Goal: Check status: Check status

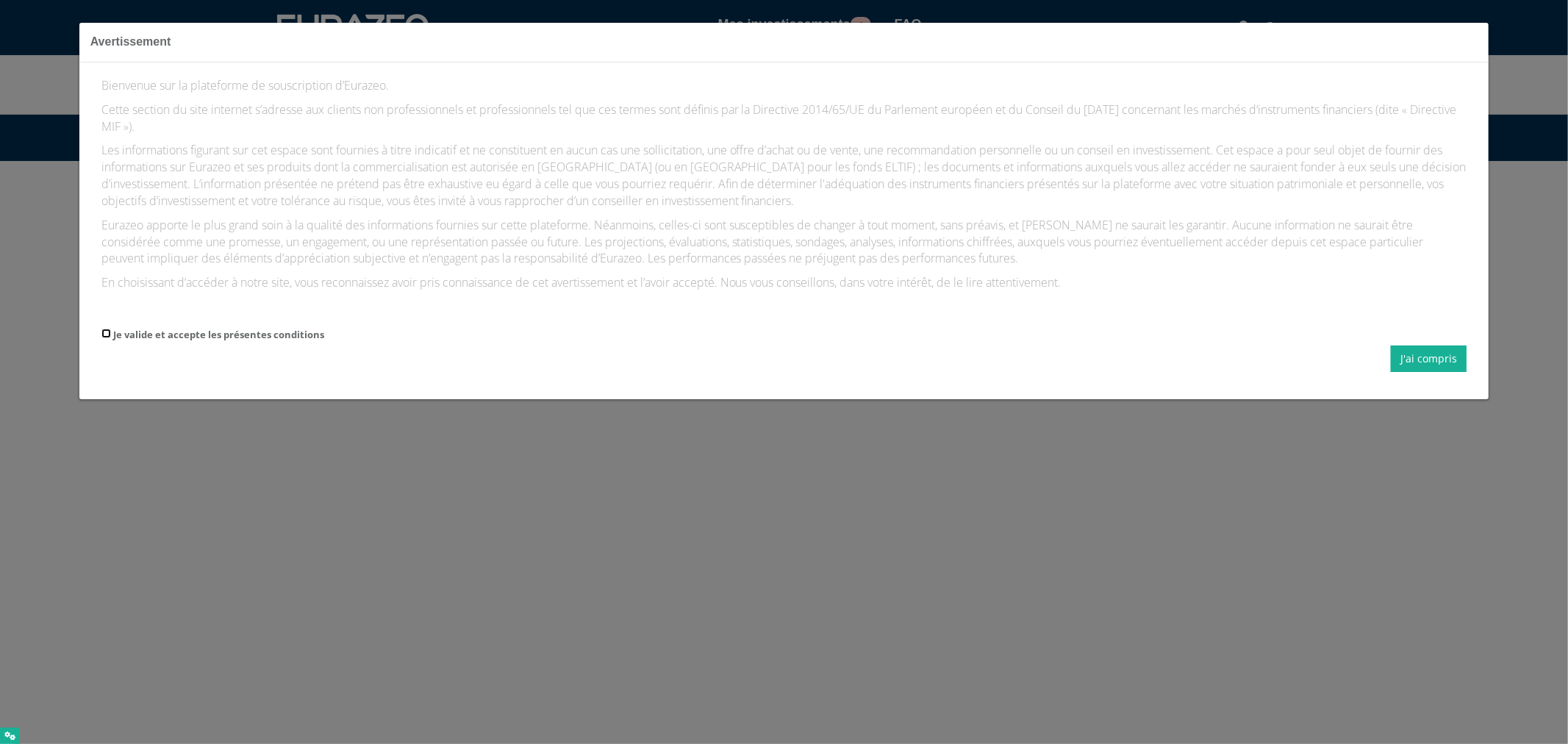
click at [107, 338] on input "Je valide et accepte les présentes conditions" at bounding box center [106, 333] width 10 height 10
checkbox input "true"
click at [1406, 356] on button "J'ai compris" at bounding box center [1428, 359] width 76 height 27
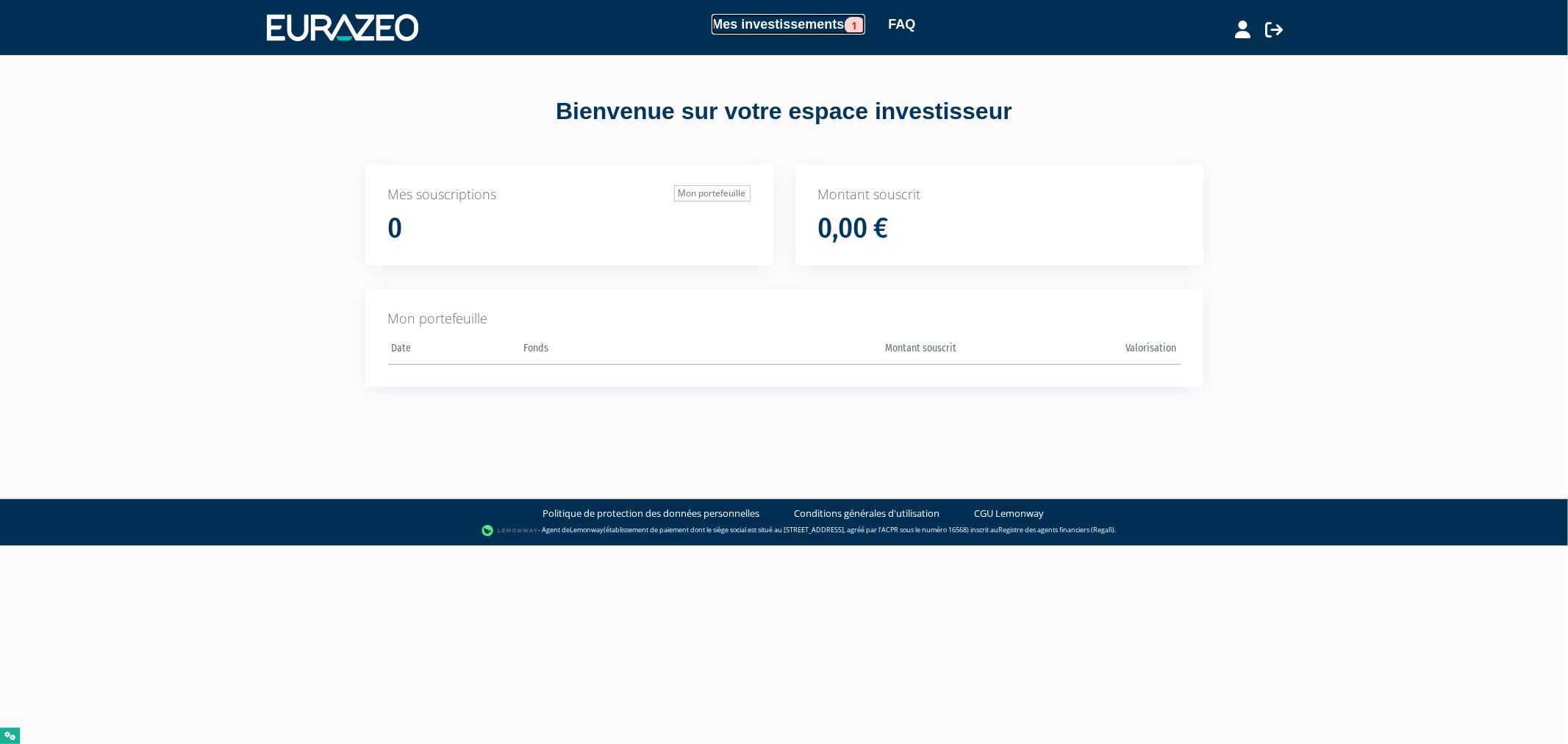
click at [804, 21] on link "Mes investissements 1" at bounding box center [788, 24] width 153 height 21
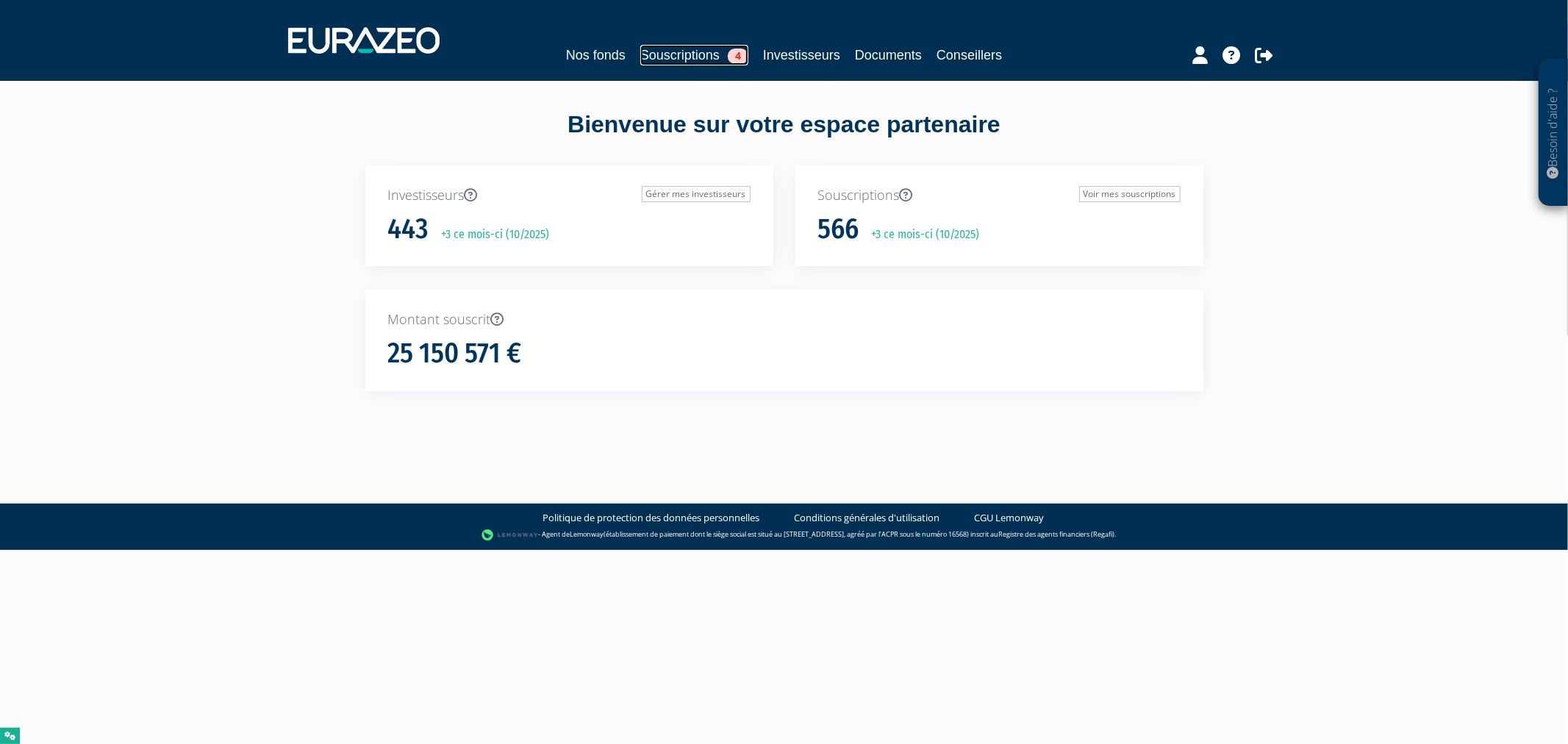
click at [687, 56] on link "Souscriptions 4" at bounding box center [694, 55] width 108 height 21
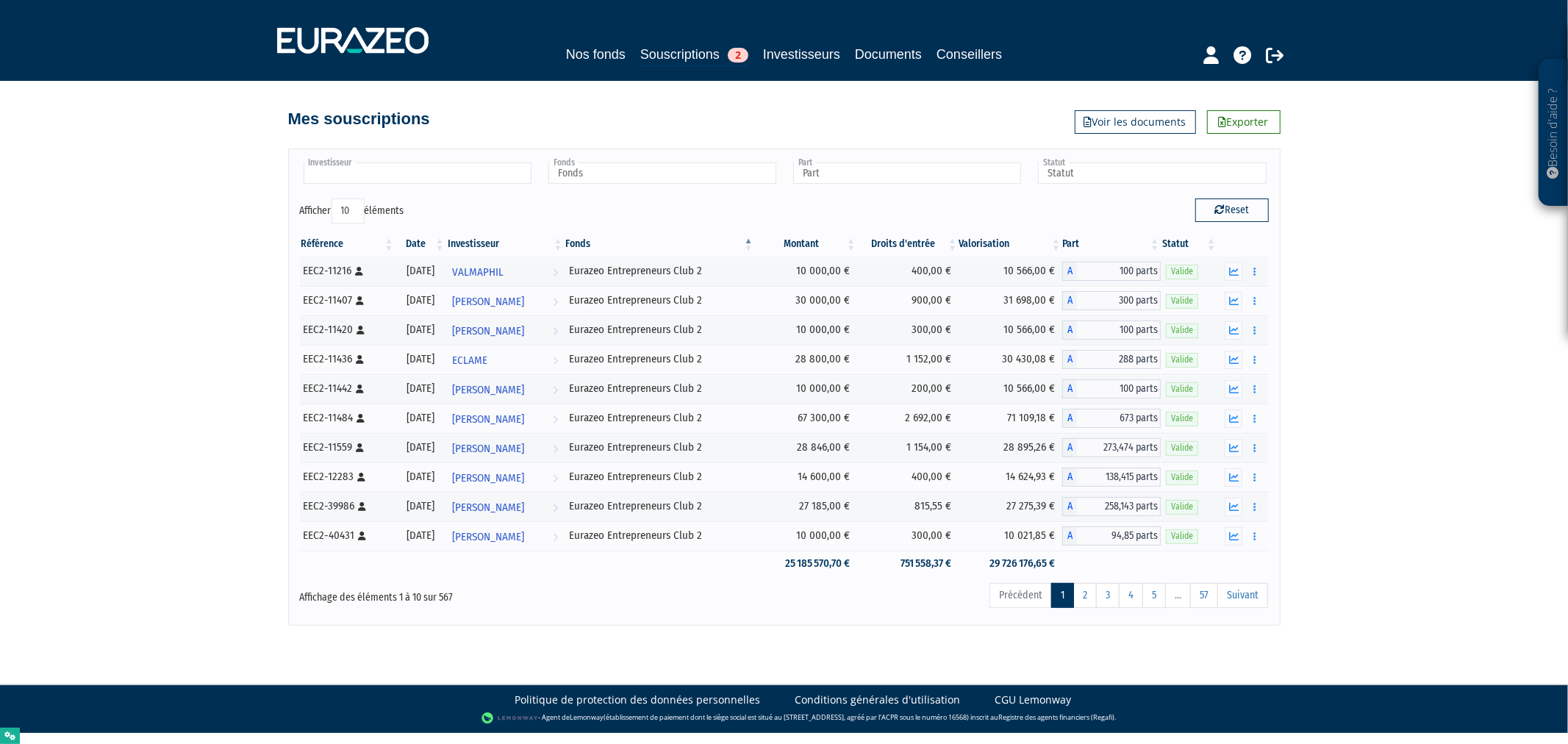
click at [476, 179] on input "text" at bounding box center [417, 174] width 228 height 21
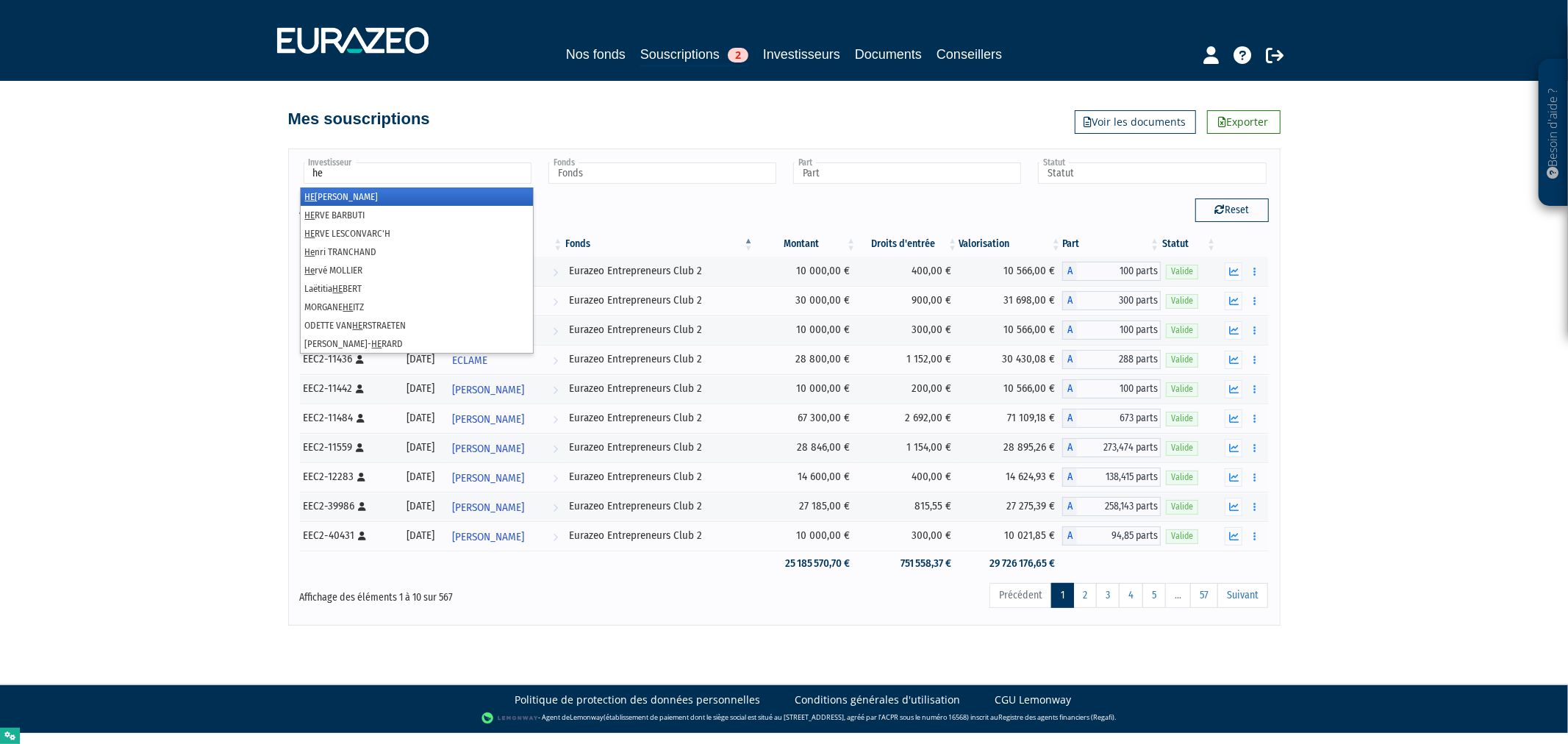
type input "h"
paste input "MATEI LHEZ"
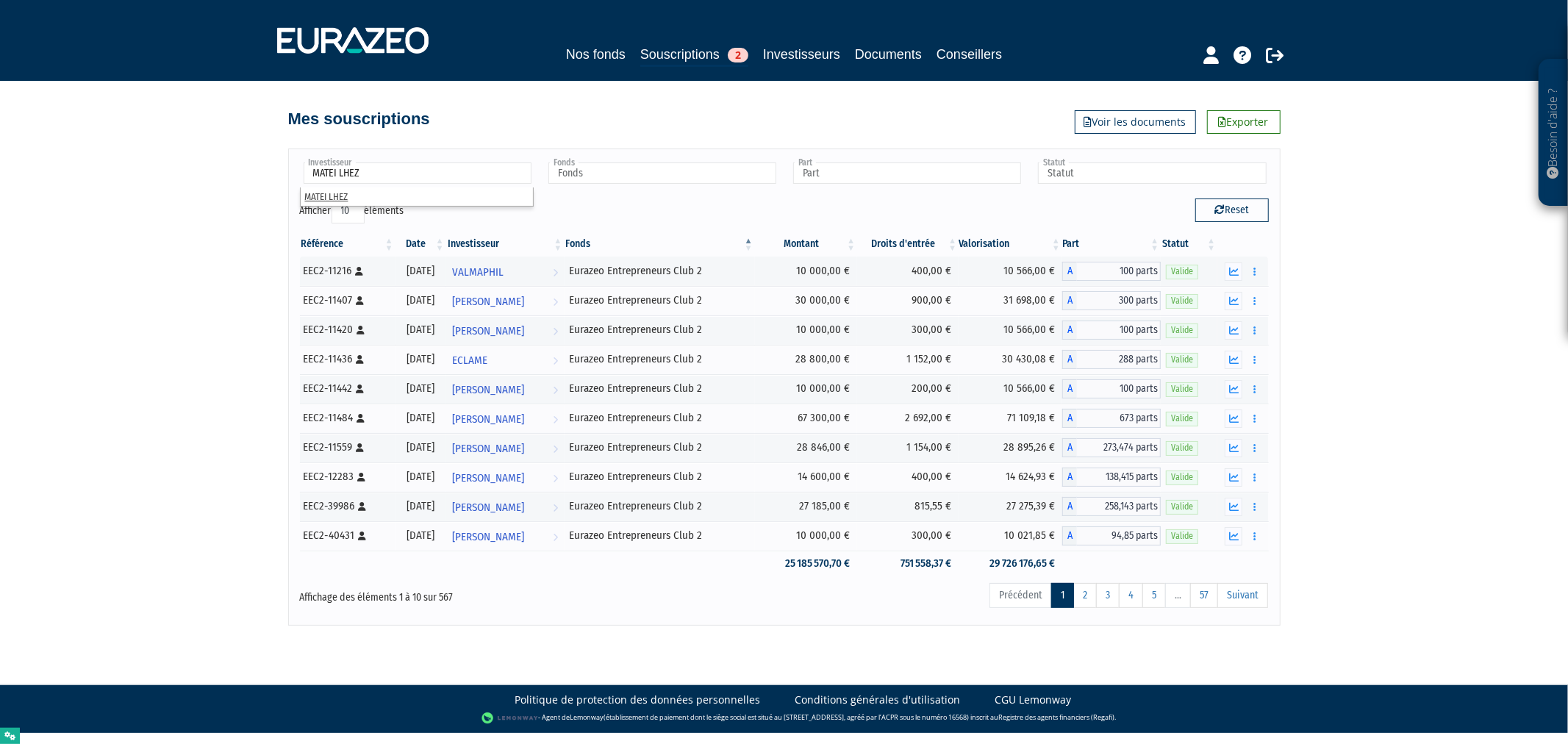
type input "MATEI LHEZ"
click at [434, 206] on div "MATEI LHEZ" at bounding box center [416, 196] width 234 height 19
click at [430, 200] on li "MATEI LHEZ" at bounding box center [417, 196] width 233 height 19
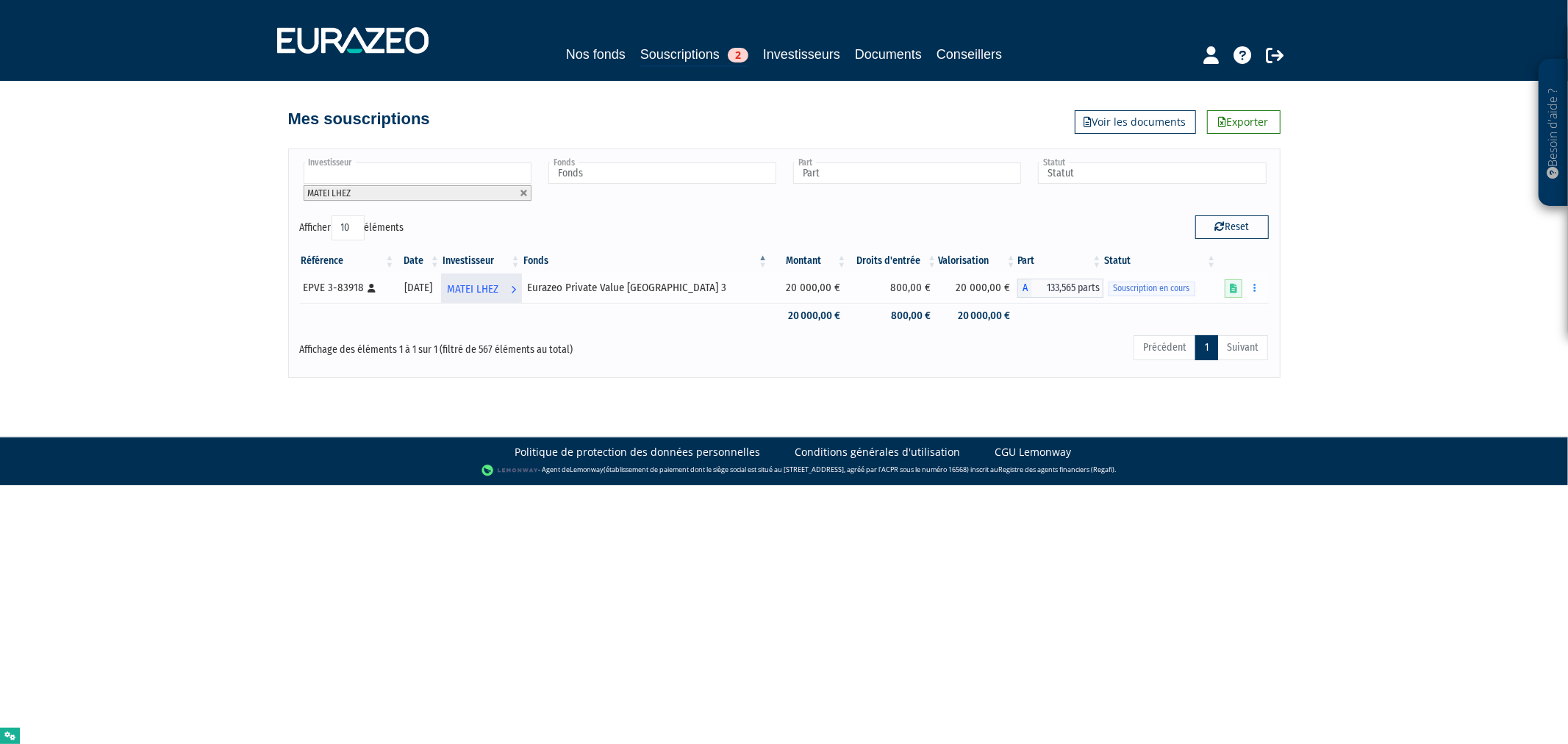
click at [516, 291] on icon at bounding box center [514, 289] width 5 height 27
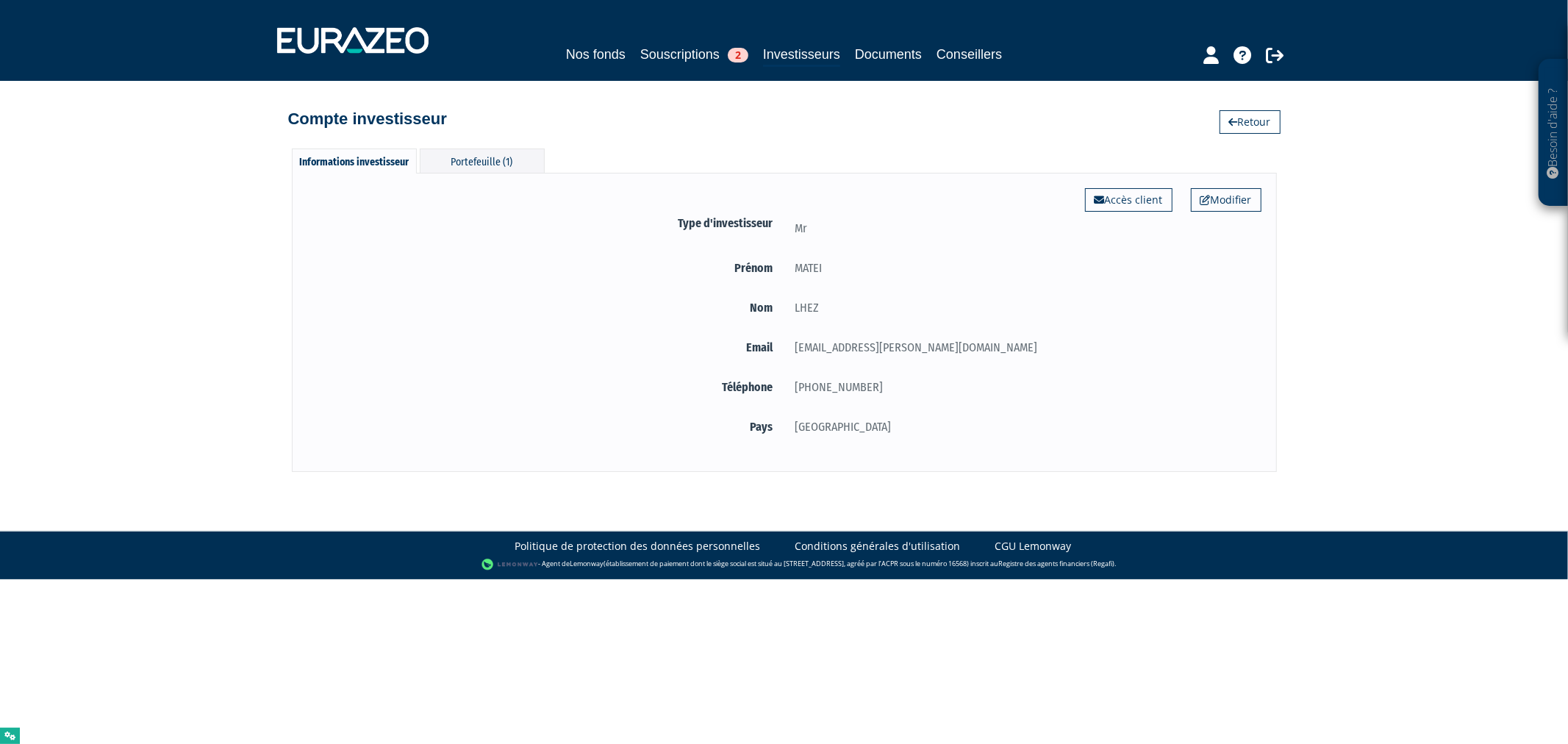
click at [929, 343] on div "landau.anna@gmail.com" at bounding box center [1022, 347] width 477 height 19
click at [499, 160] on div "Portefeuille (1)" at bounding box center [482, 160] width 125 height 24
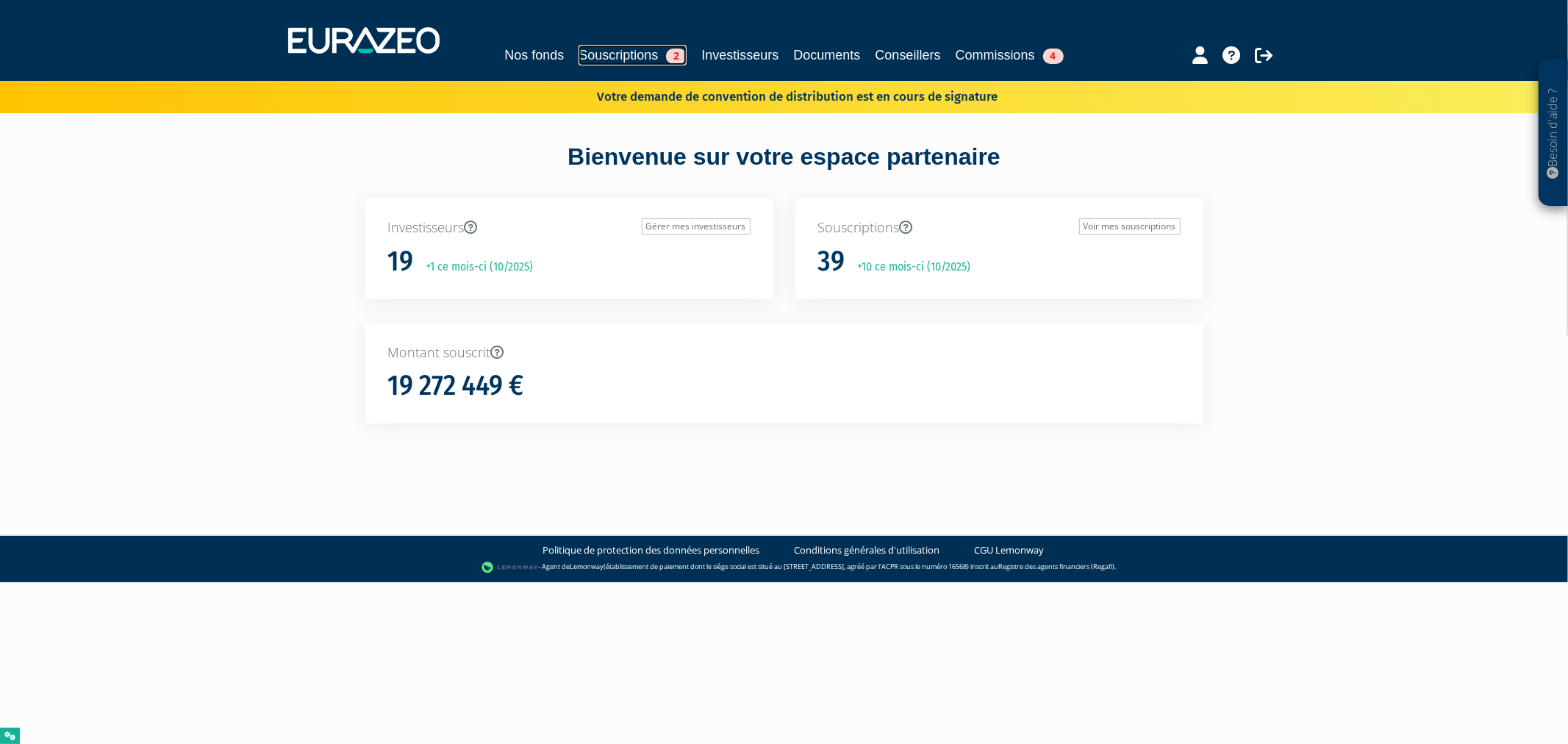
click at [643, 57] on link "Souscriptions 2" at bounding box center [632, 55] width 108 height 21
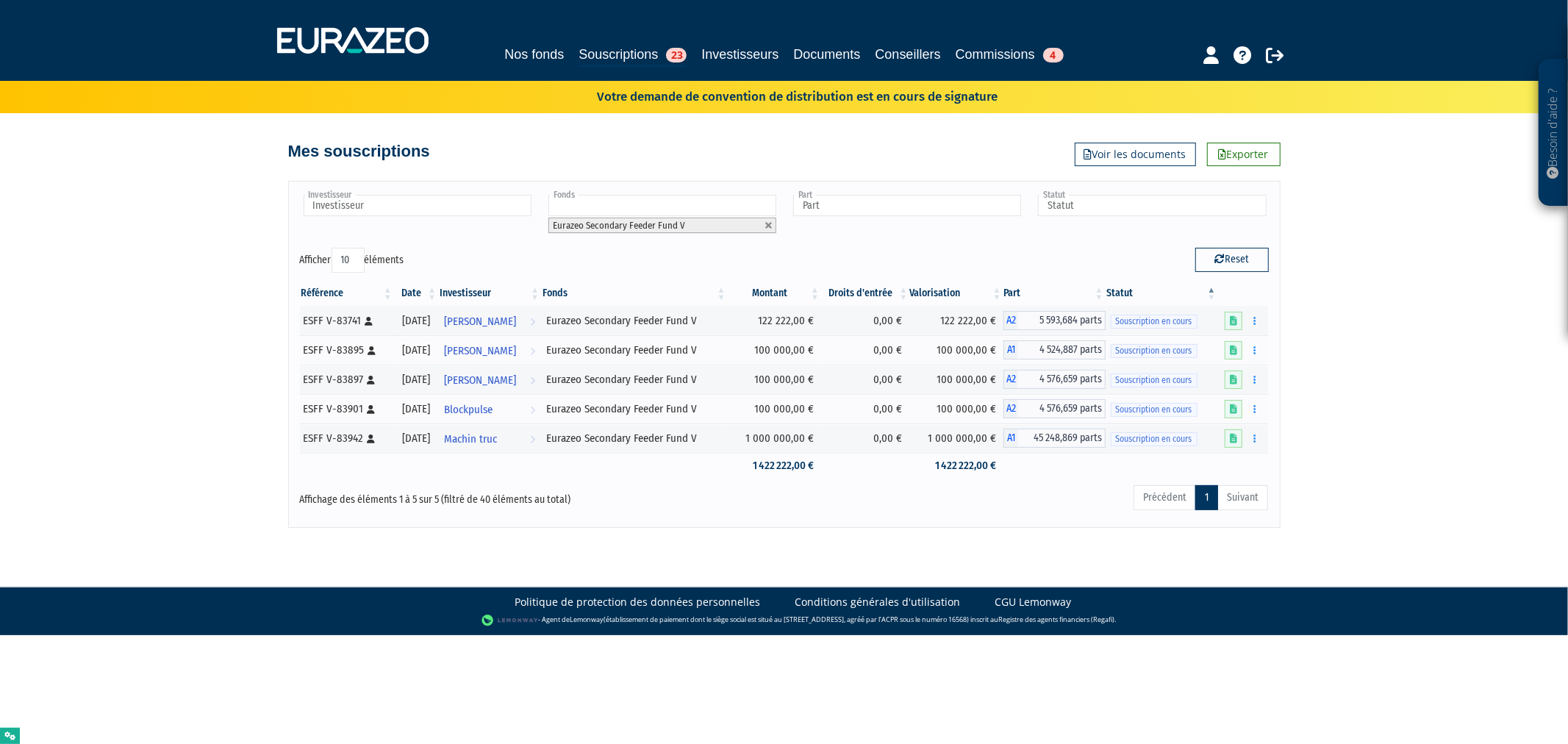
click at [1093, 571] on body "Besoin d'aide ? × J'ai besoin d'aide Si vous avez une question à propos du fonc…" at bounding box center [784, 318] width 1568 height 636
click at [1351, 506] on div "Besoin d'aide ? × J'ai besoin d'aide Si vous avez une question à propos du fonc…" at bounding box center [784, 264] width 1568 height 528
drag, startPoint x: 300, startPoint y: 439, endPoint x: 990, endPoint y: 520, distance: 694.7
click at [943, 523] on div "Investisseur Anneso MARIEL Baptiste BRAUX Bidule Blockpulse Corentin Pourieux E…" at bounding box center [784, 354] width 993 height 346
click at [1456, 511] on div "Besoin d'aide ? × J'ai besoin d'aide Si vous avez une question à propos du fonc…" at bounding box center [784, 264] width 1568 height 528
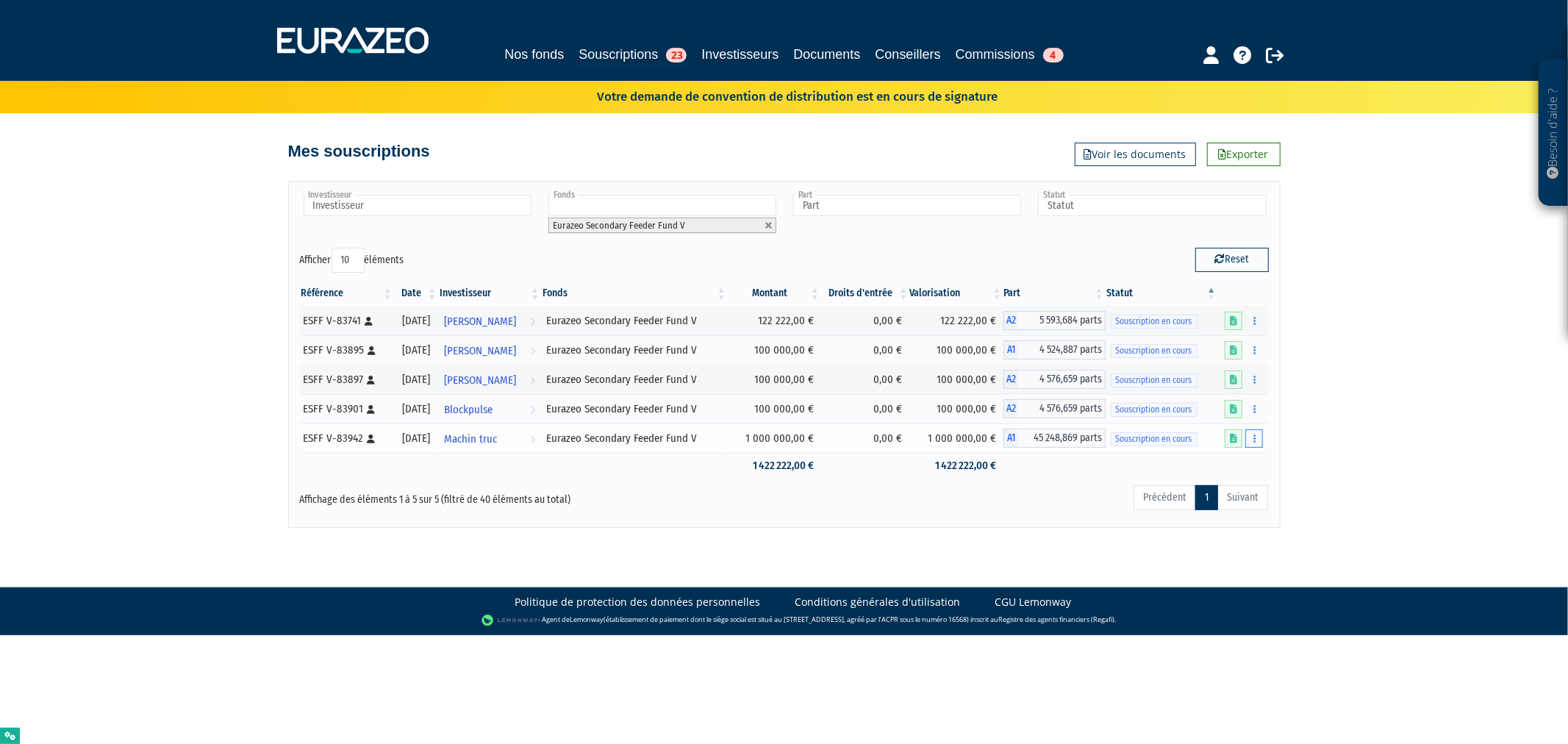
click at [1254, 438] on icon "button" at bounding box center [1255, 439] width 2 height 10
click at [1248, 462] on link "Editer le montant" at bounding box center [1211, 465] width 96 height 24
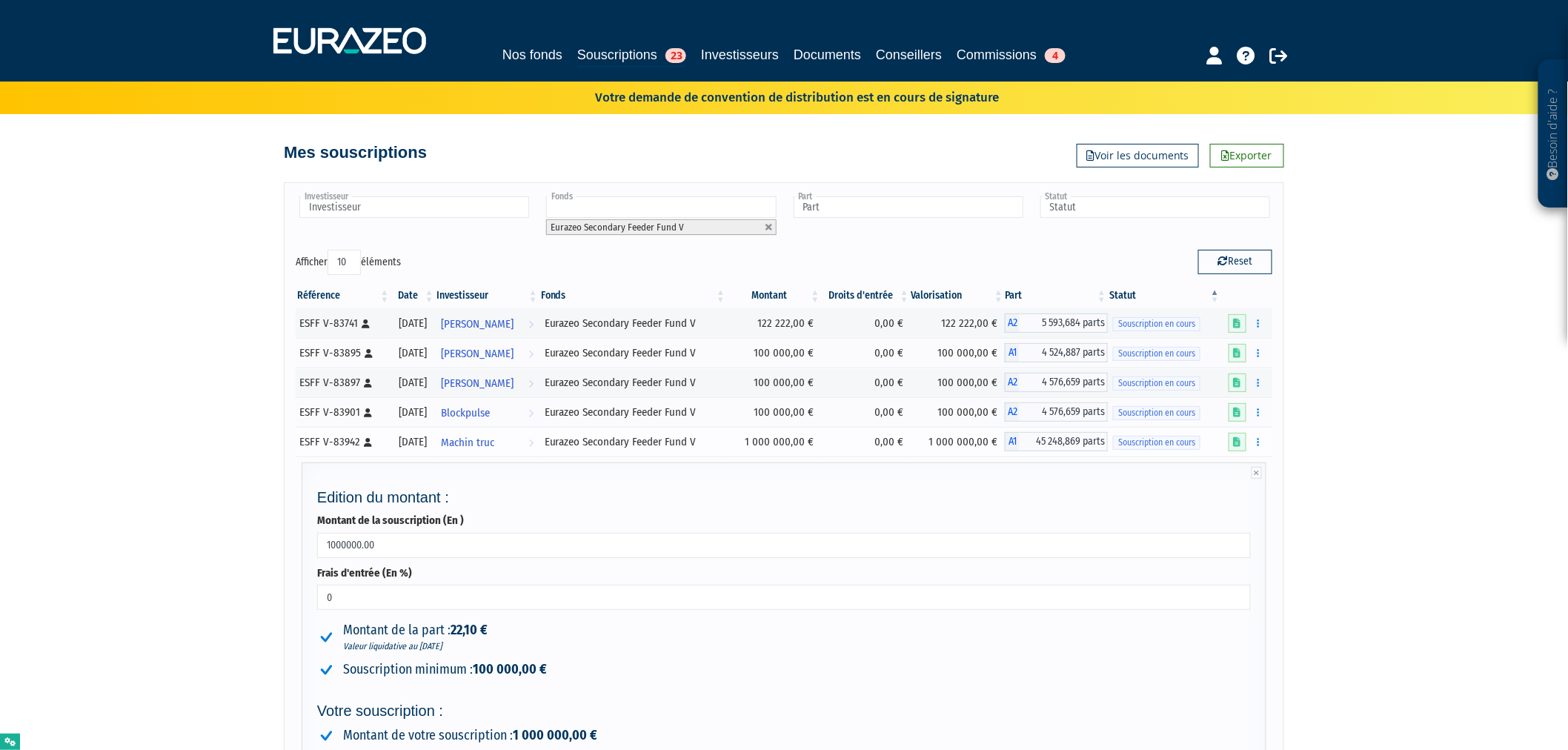
click at [1247, 445] on div "Editer le montant Compléter Supprimer" at bounding box center [1248, 442] width 39 height 19
click at [1240, 441] on icon at bounding box center [1238, 442] width 7 height 10
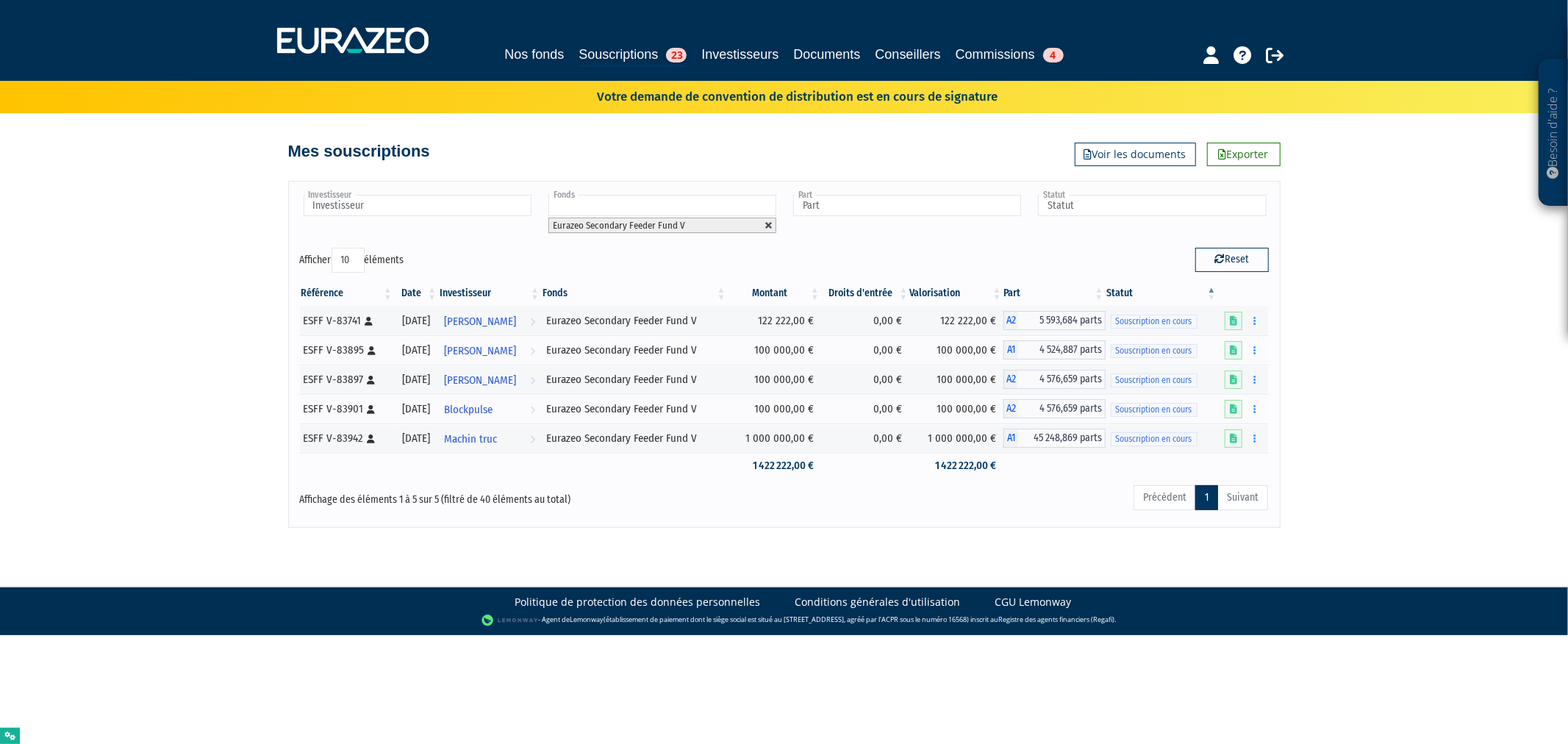
click at [769, 223] on link at bounding box center [769, 226] width 9 height 9
type input "Fonds"
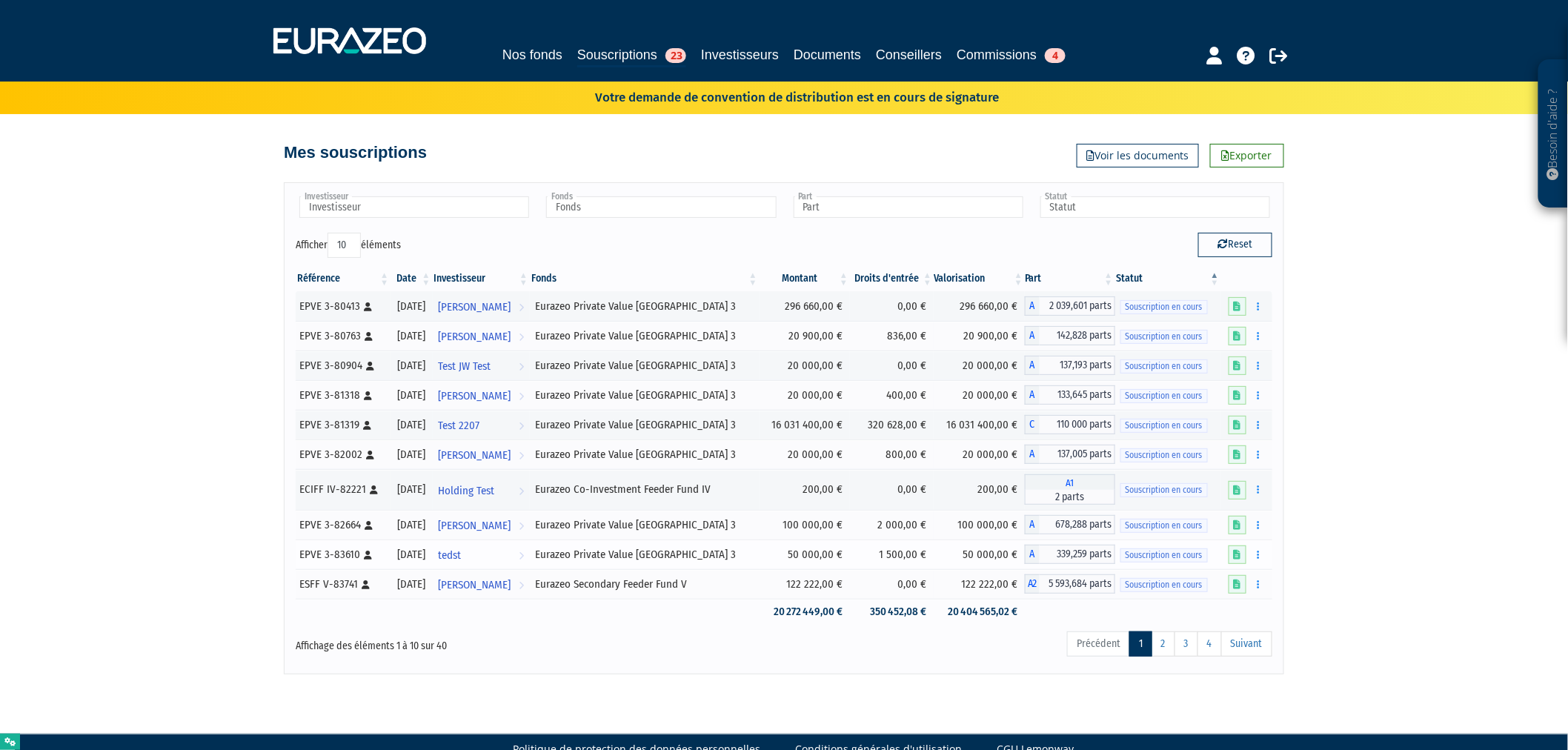
scroll to position [33, 0]
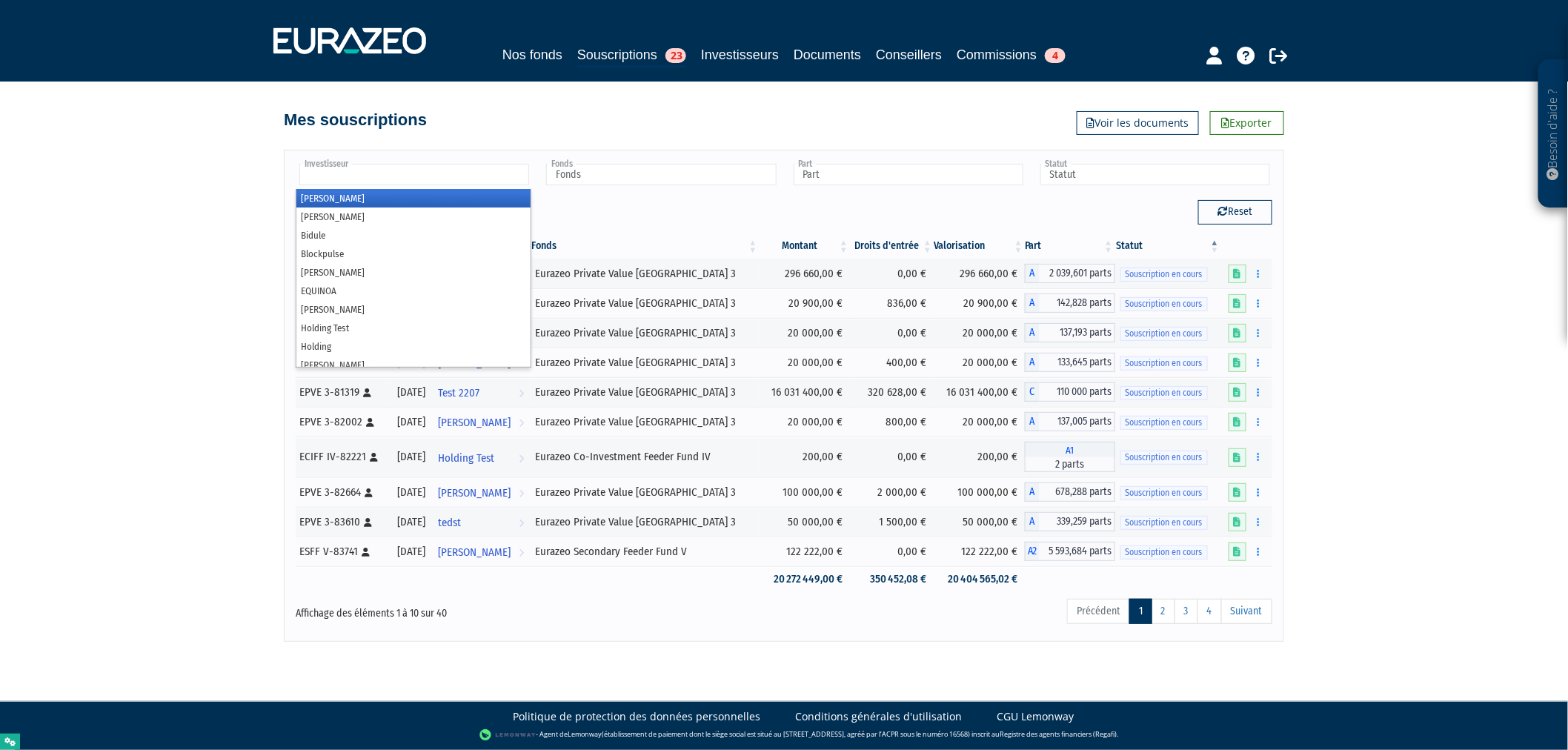
click at [375, 179] on input "text" at bounding box center [414, 175] width 230 height 22
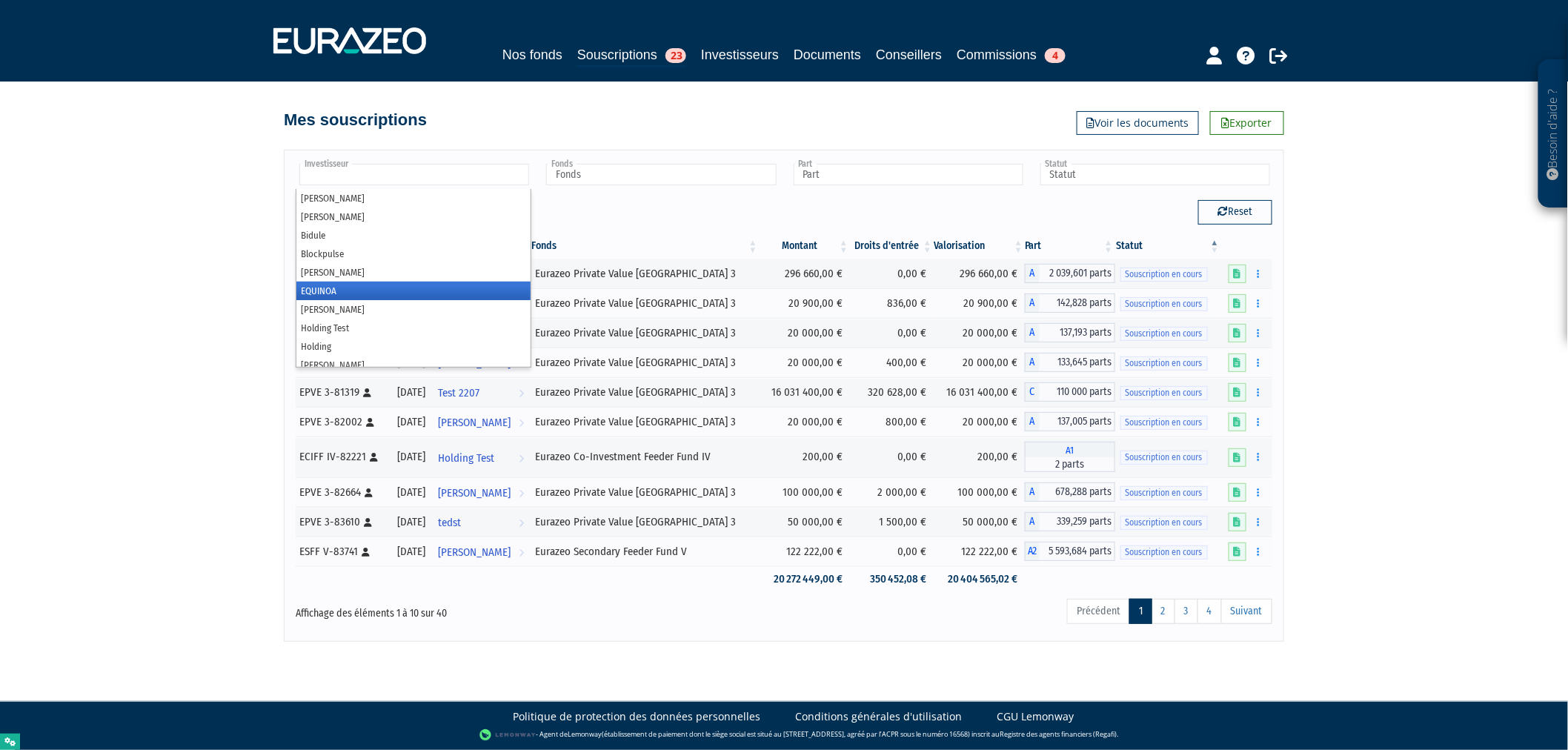
click at [402, 284] on li "EQUINOA" at bounding box center [414, 291] width 235 height 19
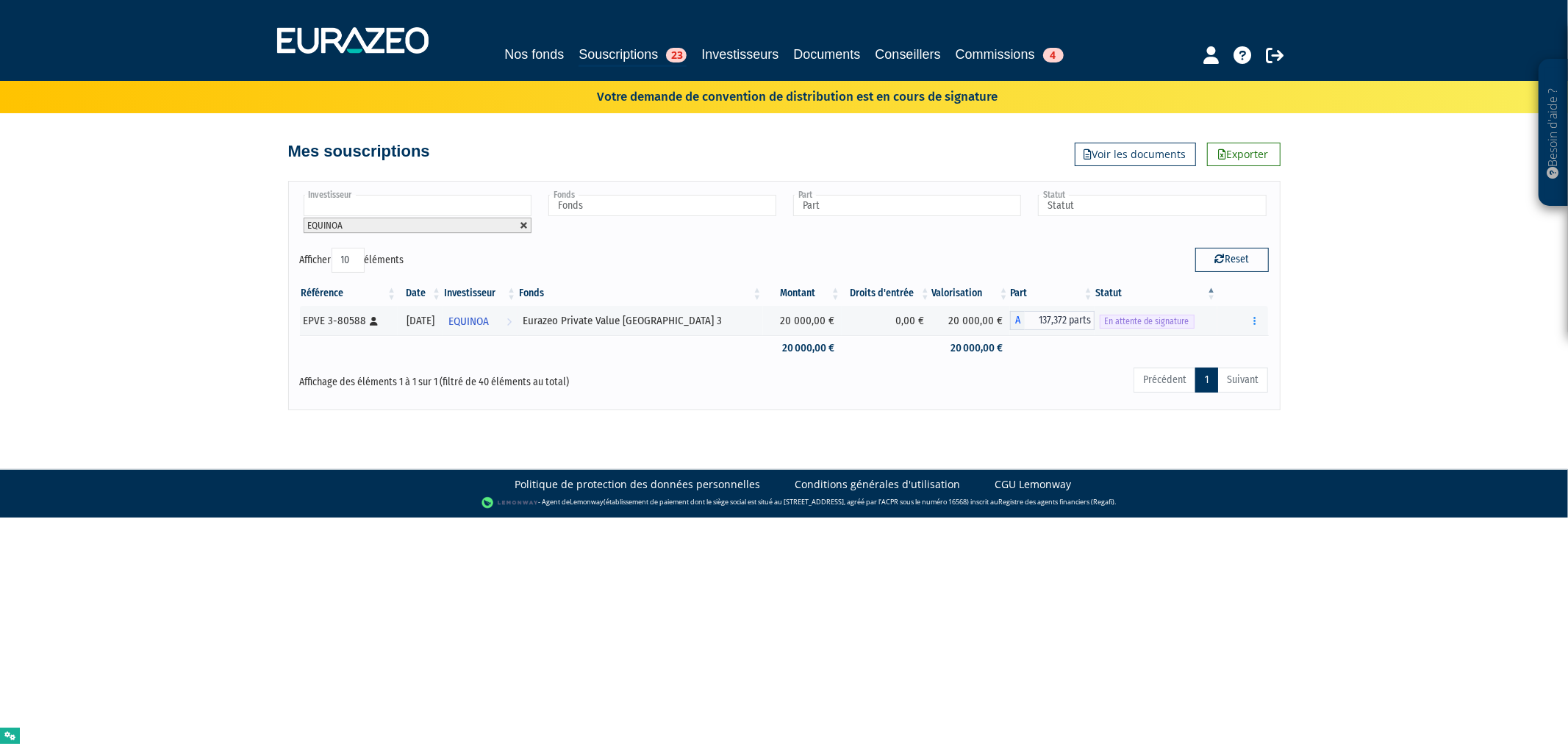
click at [524, 226] on link at bounding box center [524, 226] width 9 height 9
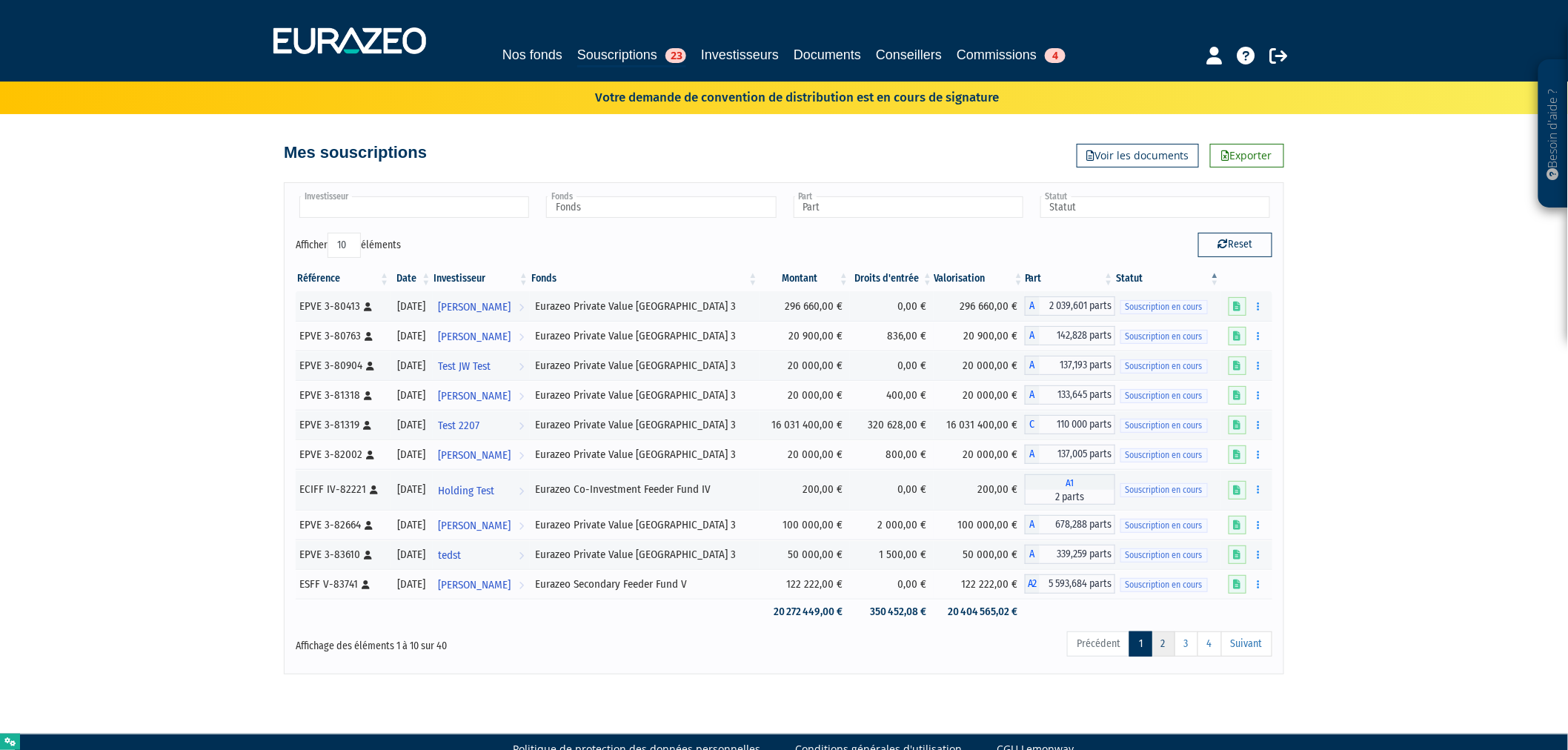
click at [1168, 651] on link "2" at bounding box center [1164, 644] width 23 height 25
type input "Investisseur"
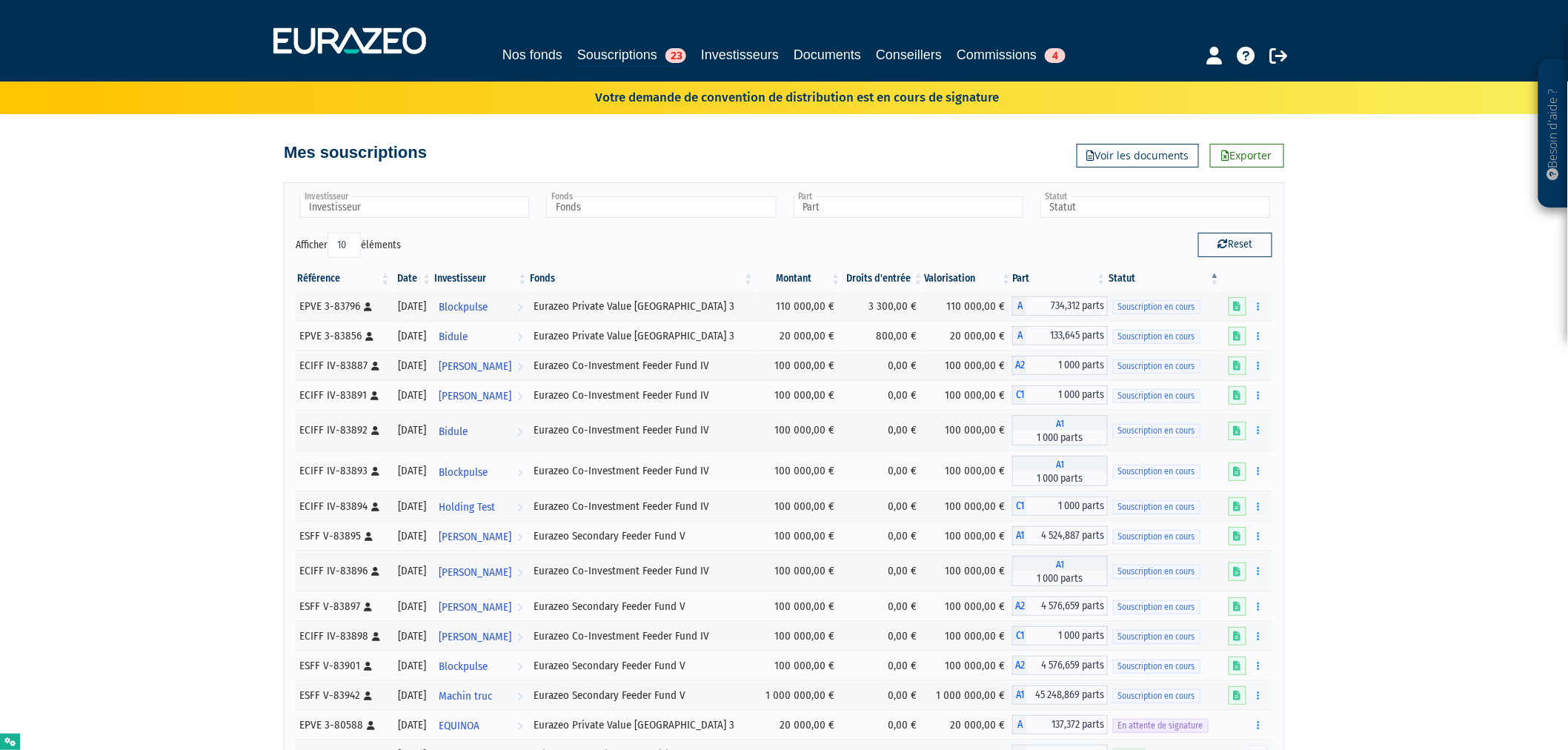
scroll to position [636, 0]
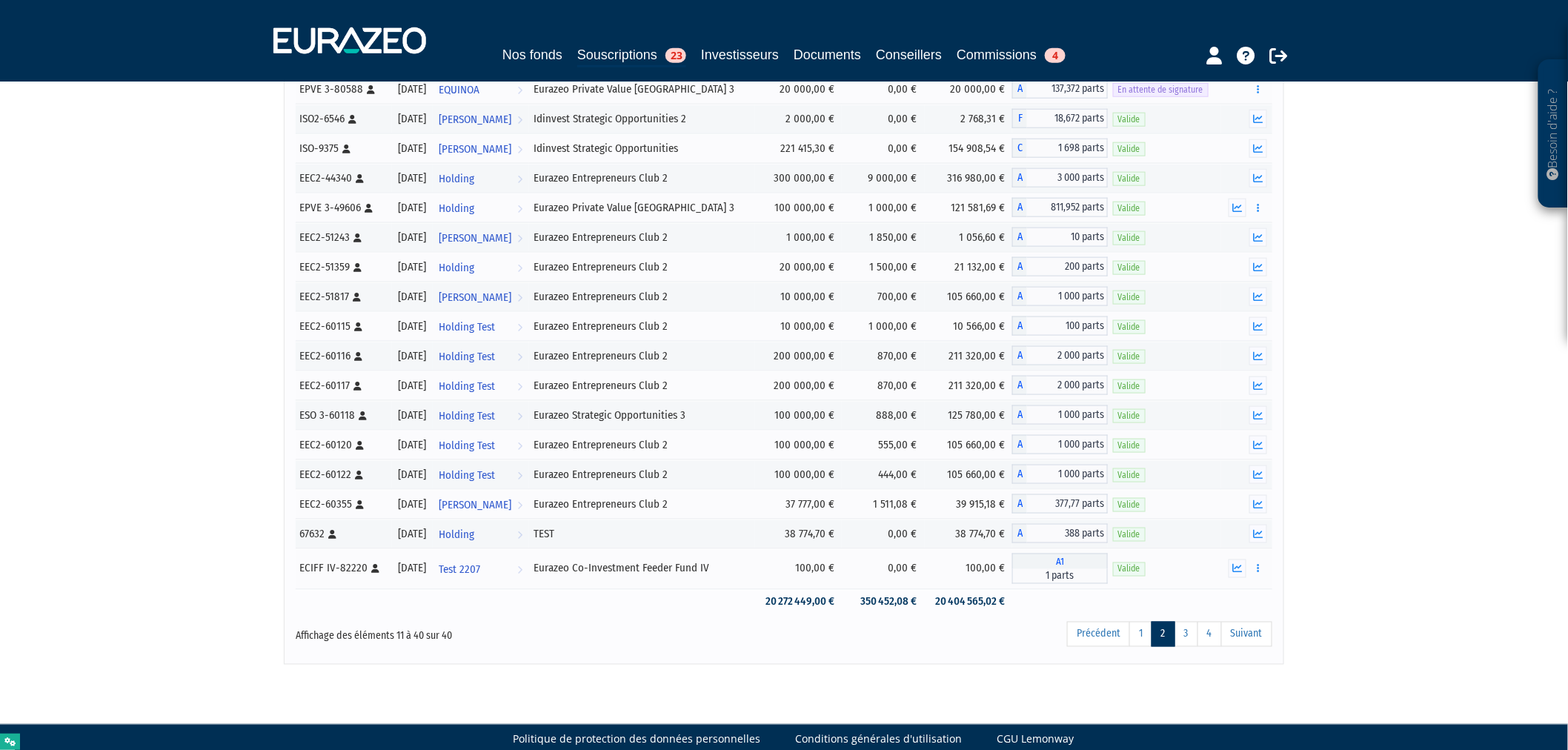
click at [1184, 651] on div "Précédent 1 2 3 4 Suivant" at bounding box center [992, 637] width 560 height 32
click at [1184, 642] on link "3" at bounding box center [1186, 634] width 23 height 25
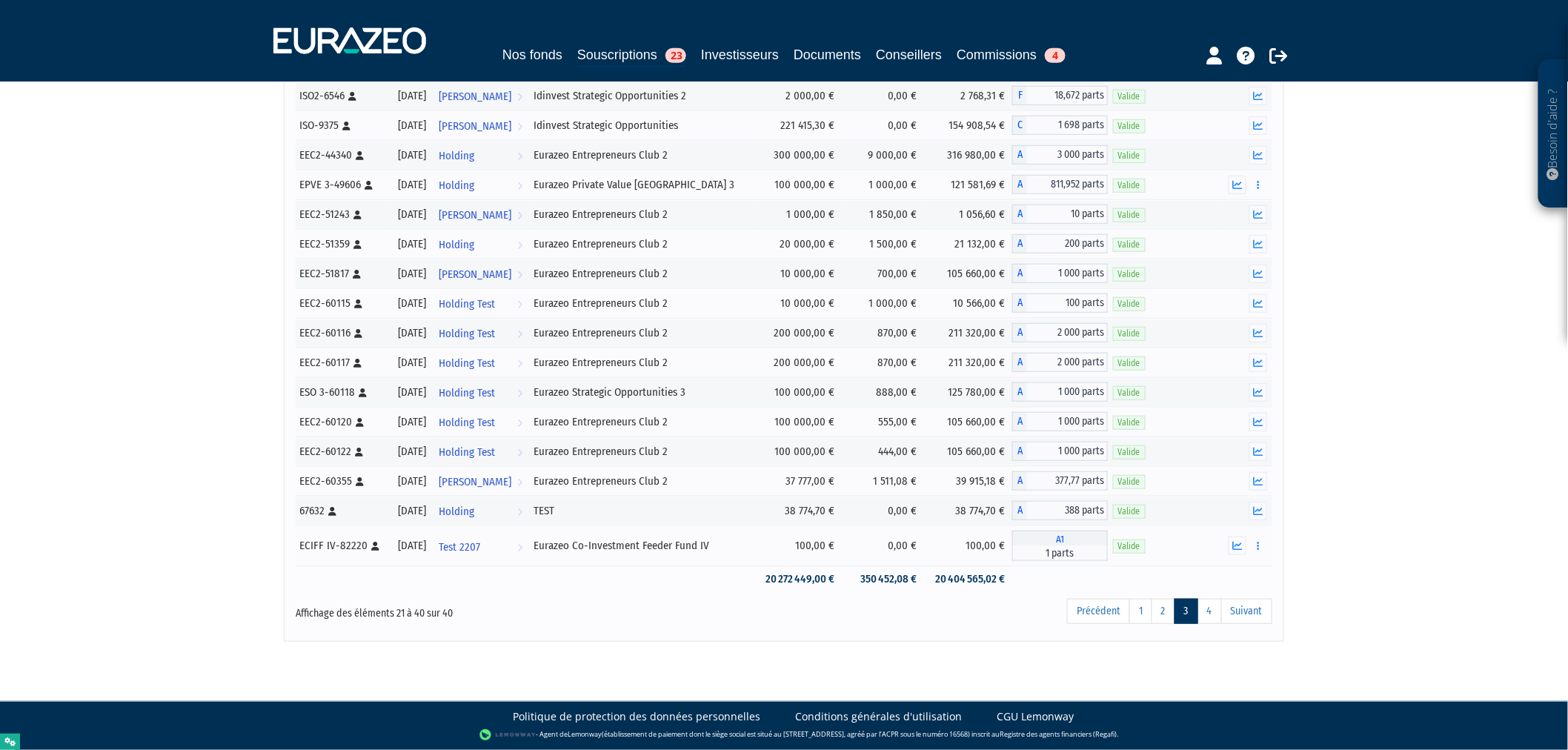
scroll to position [305, 0]
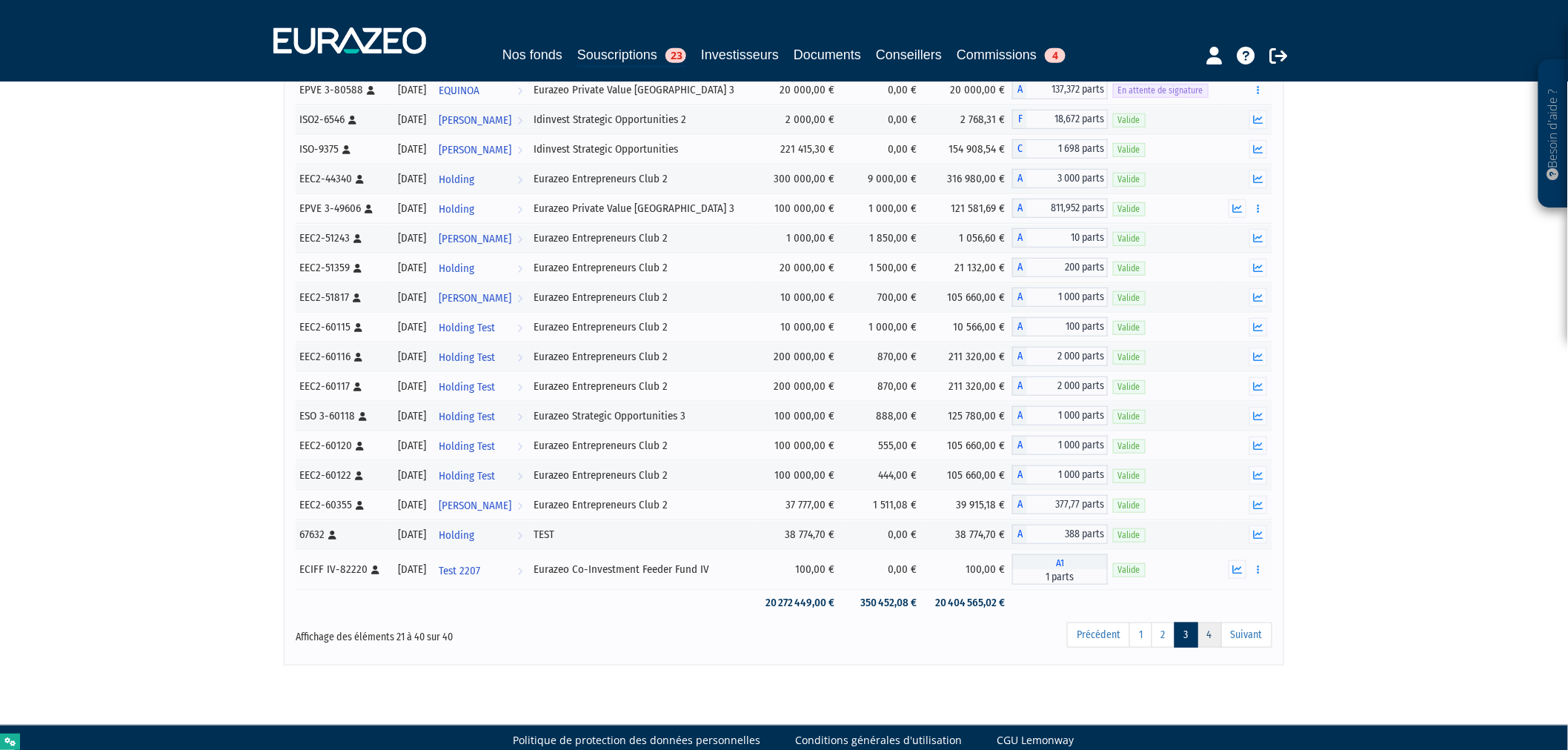
click at [1222, 645] on link "4" at bounding box center [1209, 635] width 24 height 25
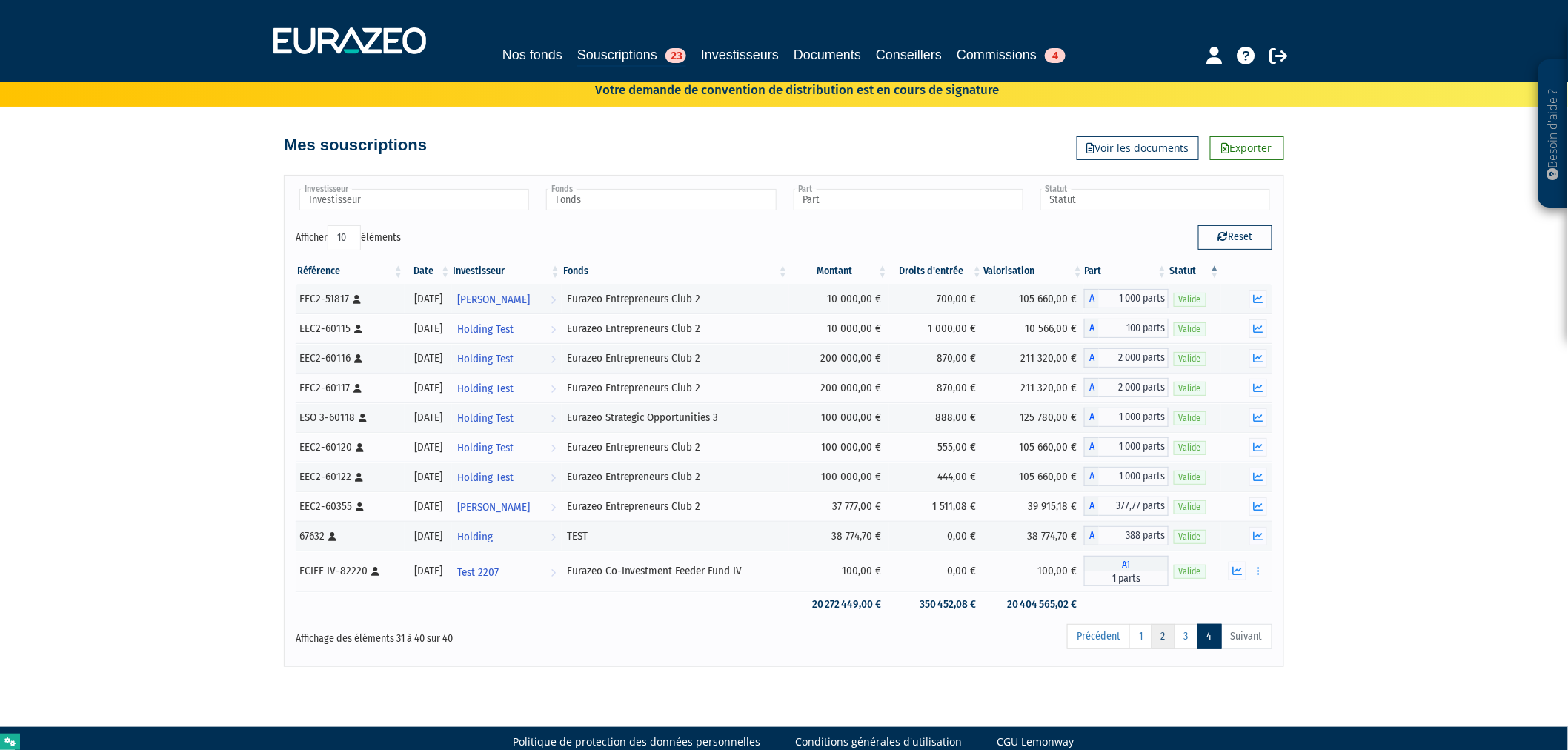
click at [1152, 642] on link "2" at bounding box center [1164, 637] width 23 height 25
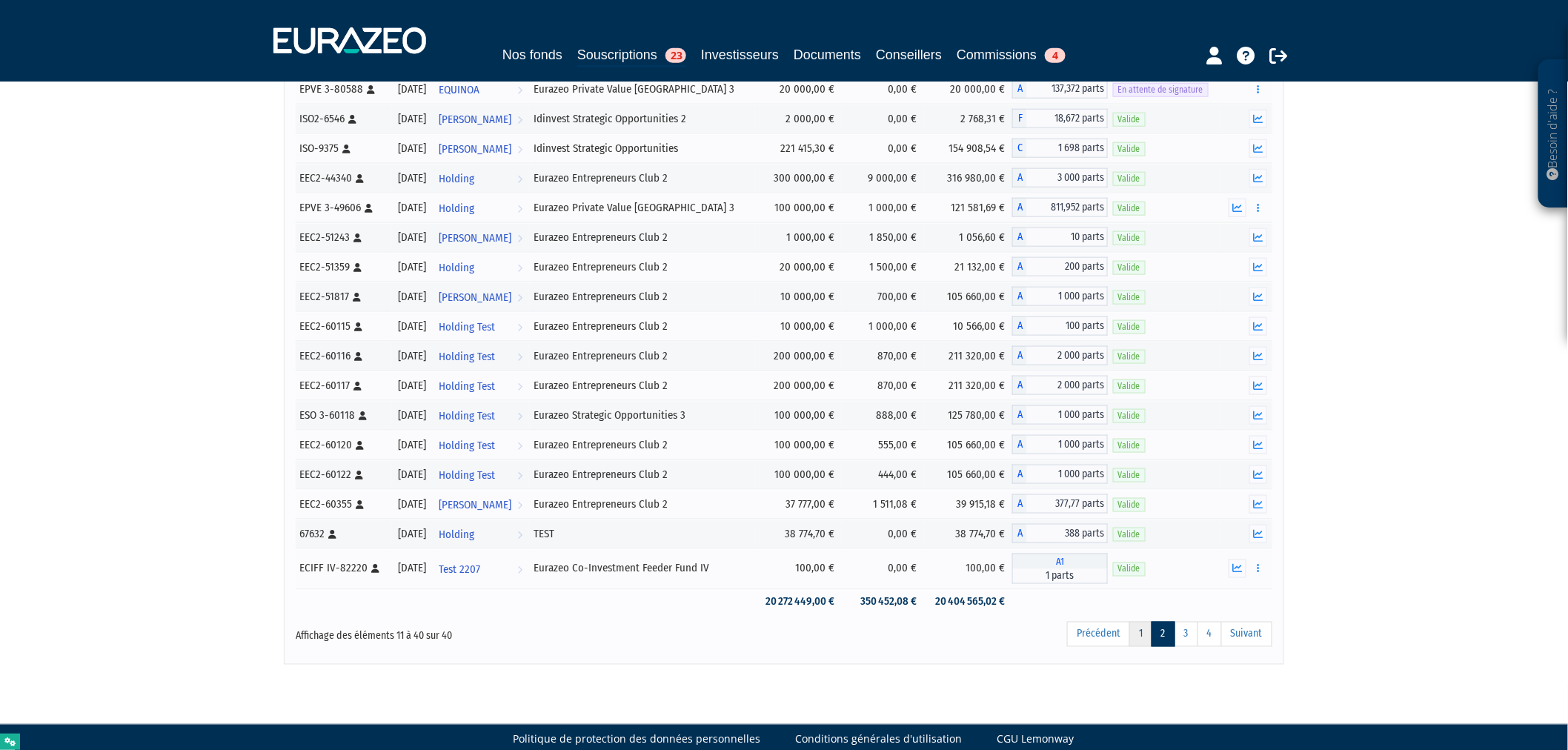
click at [1131, 641] on link "1" at bounding box center [1140, 634] width 23 height 25
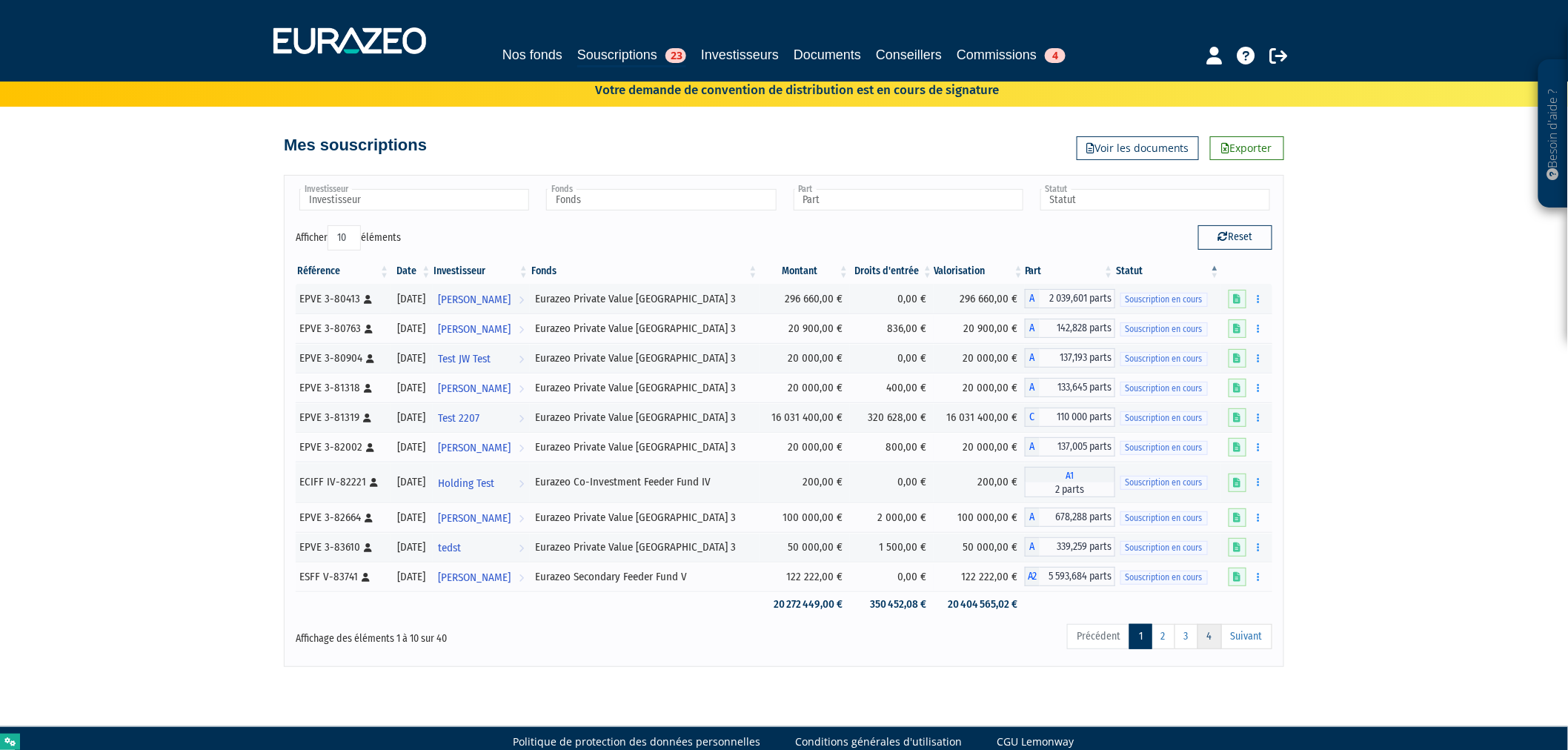
click at [1211, 635] on link "4" at bounding box center [1209, 637] width 24 height 25
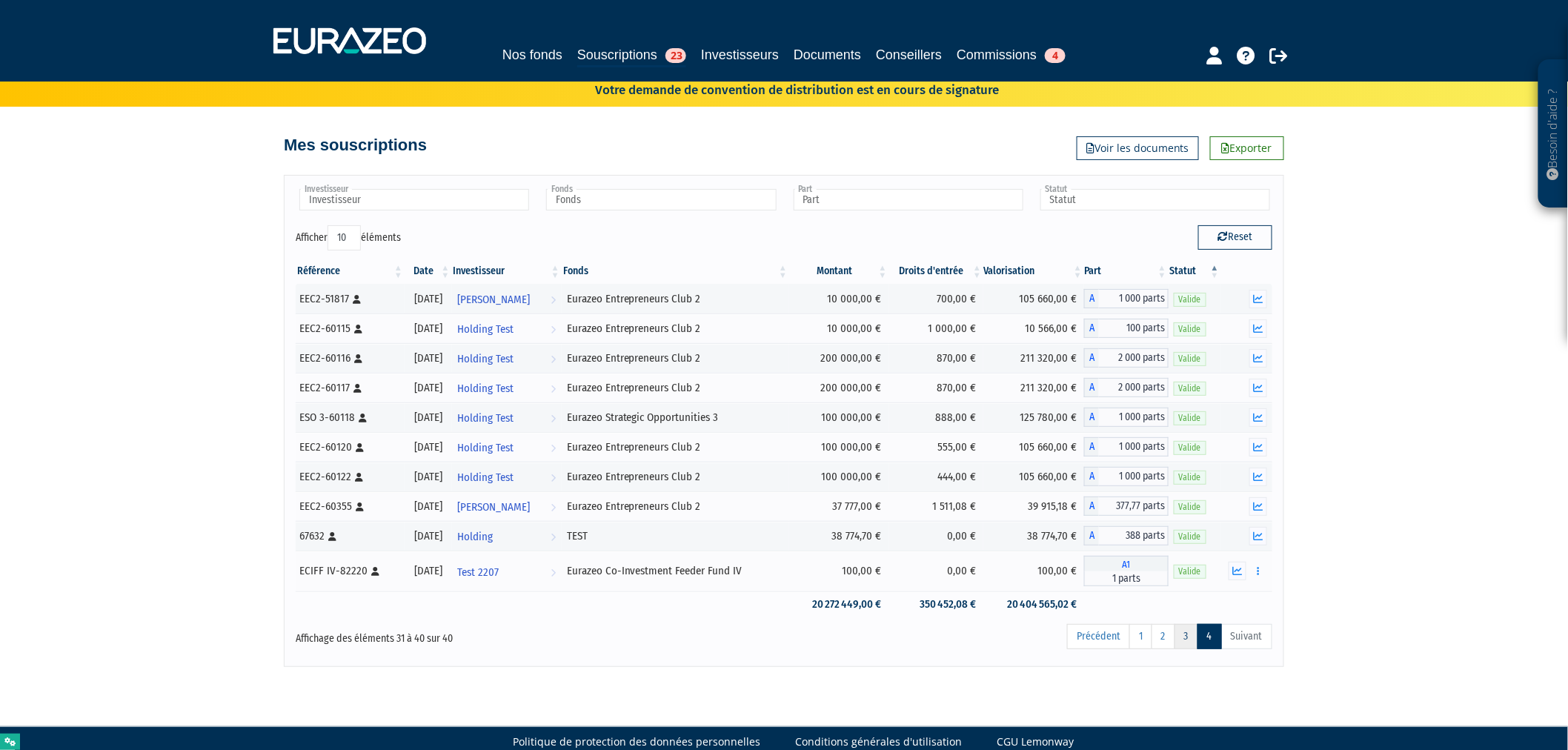
click at [1186, 640] on link "3" at bounding box center [1186, 637] width 23 height 25
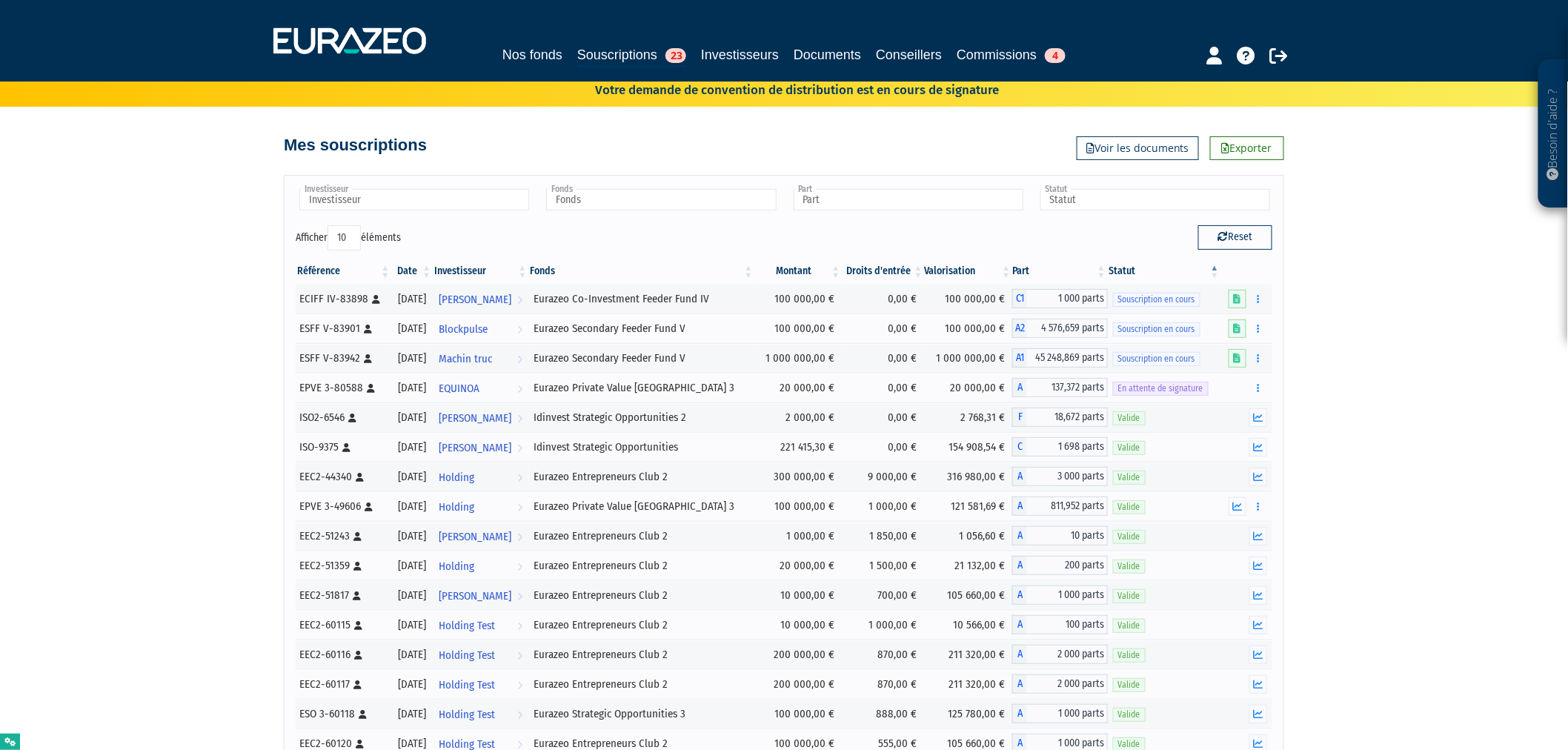
scroll to position [305, 0]
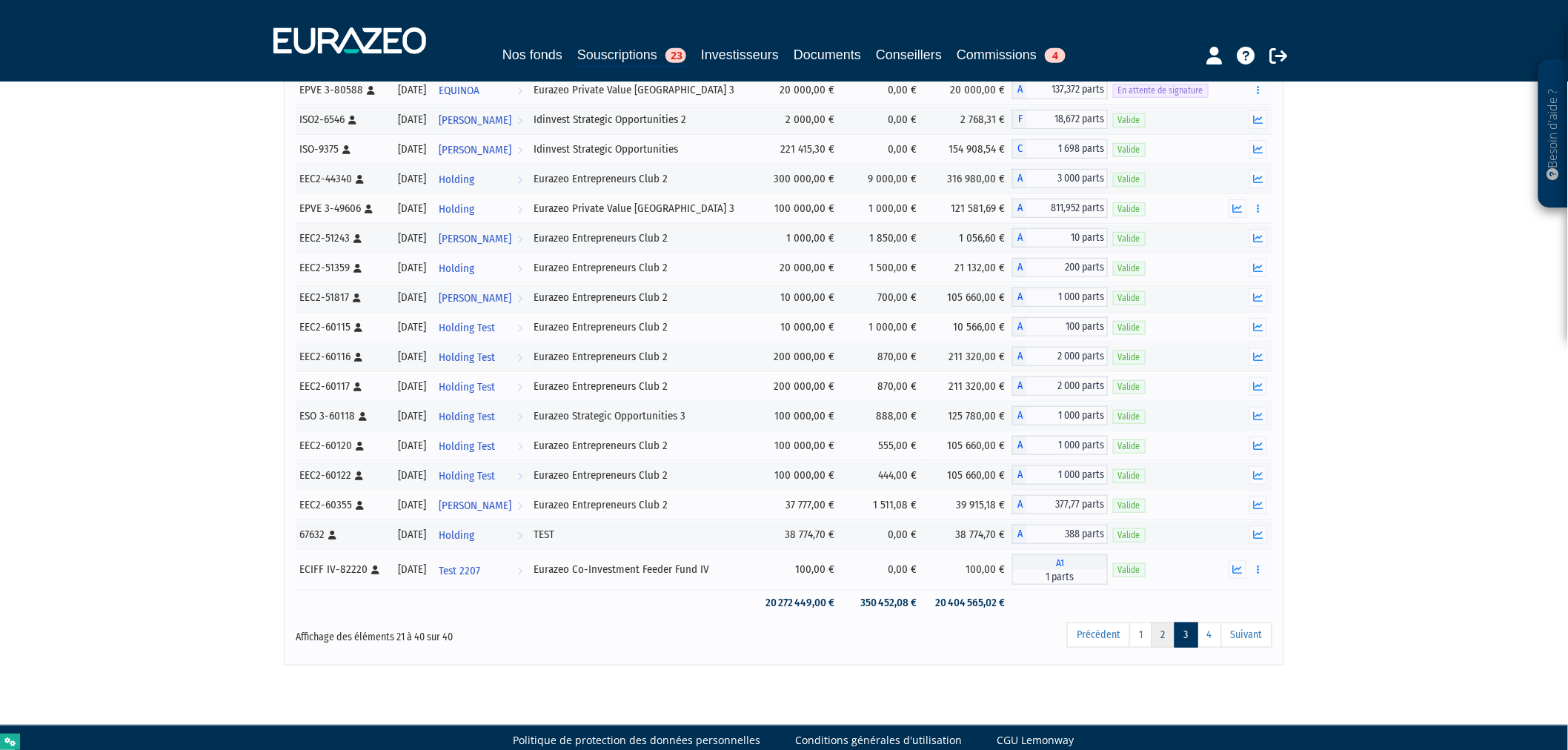
click at [1167, 647] on link "2" at bounding box center [1164, 635] width 23 height 25
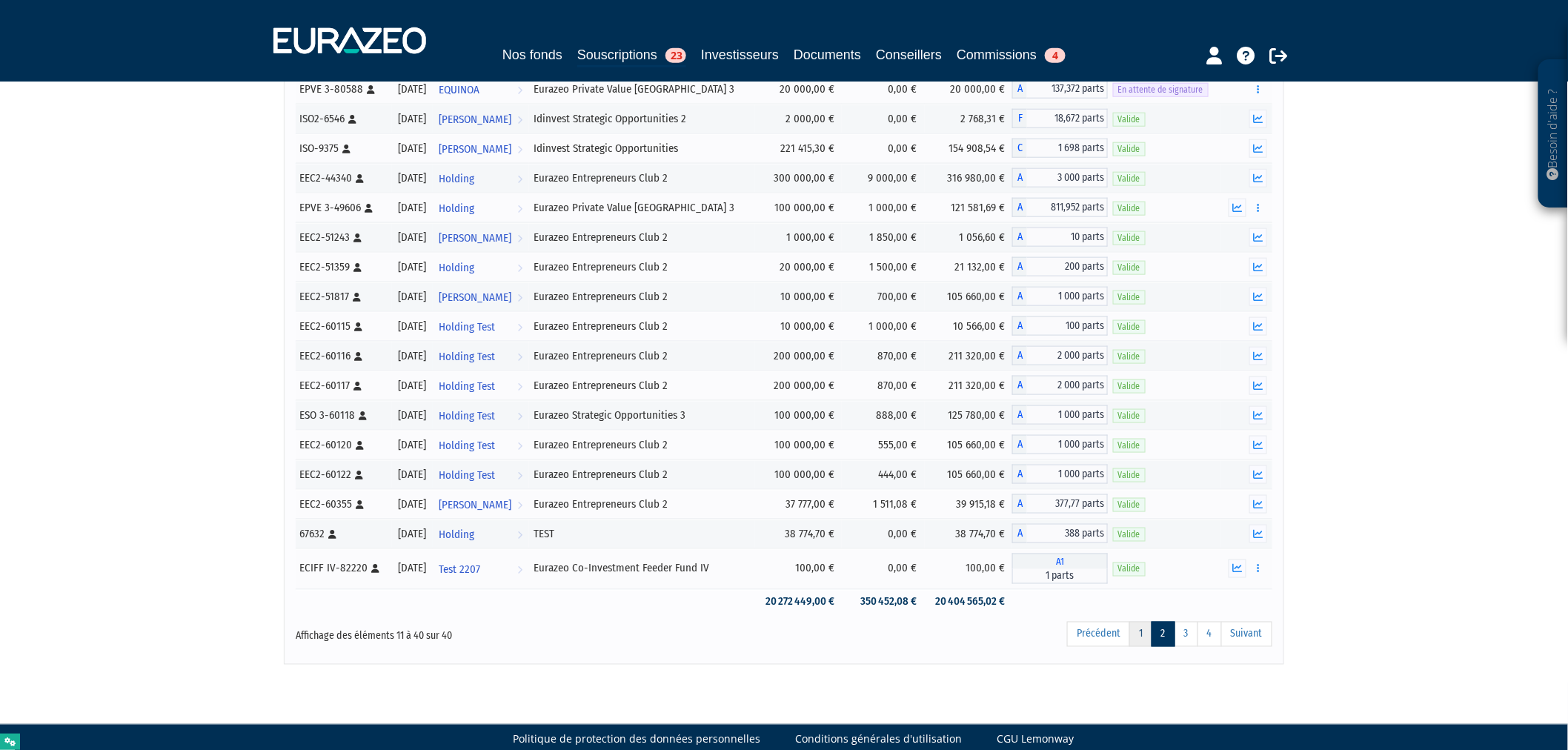
click at [1136, 644] on link "1" at bounding box center [1140, 634] width 23 height 25
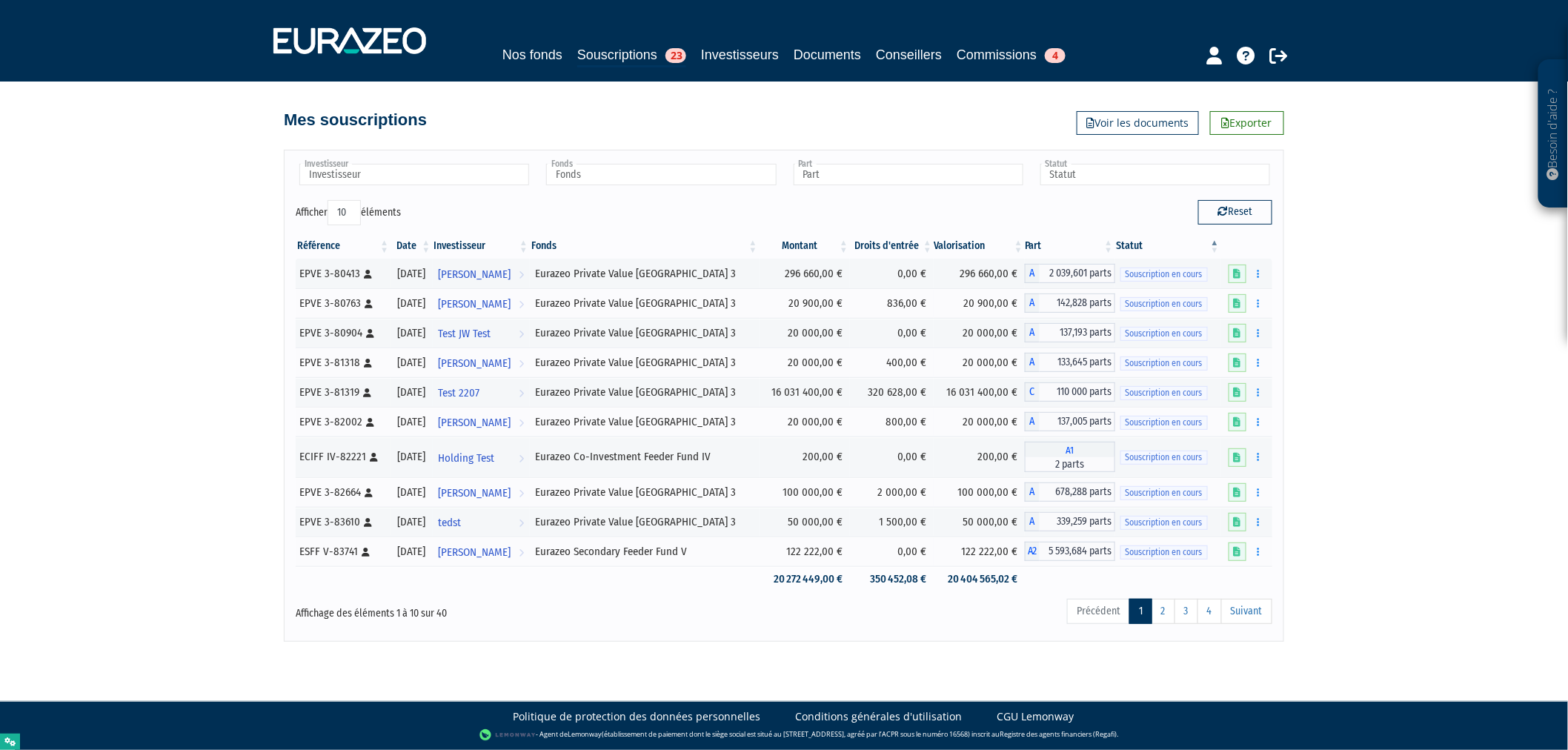
scroll to position [7, 0]
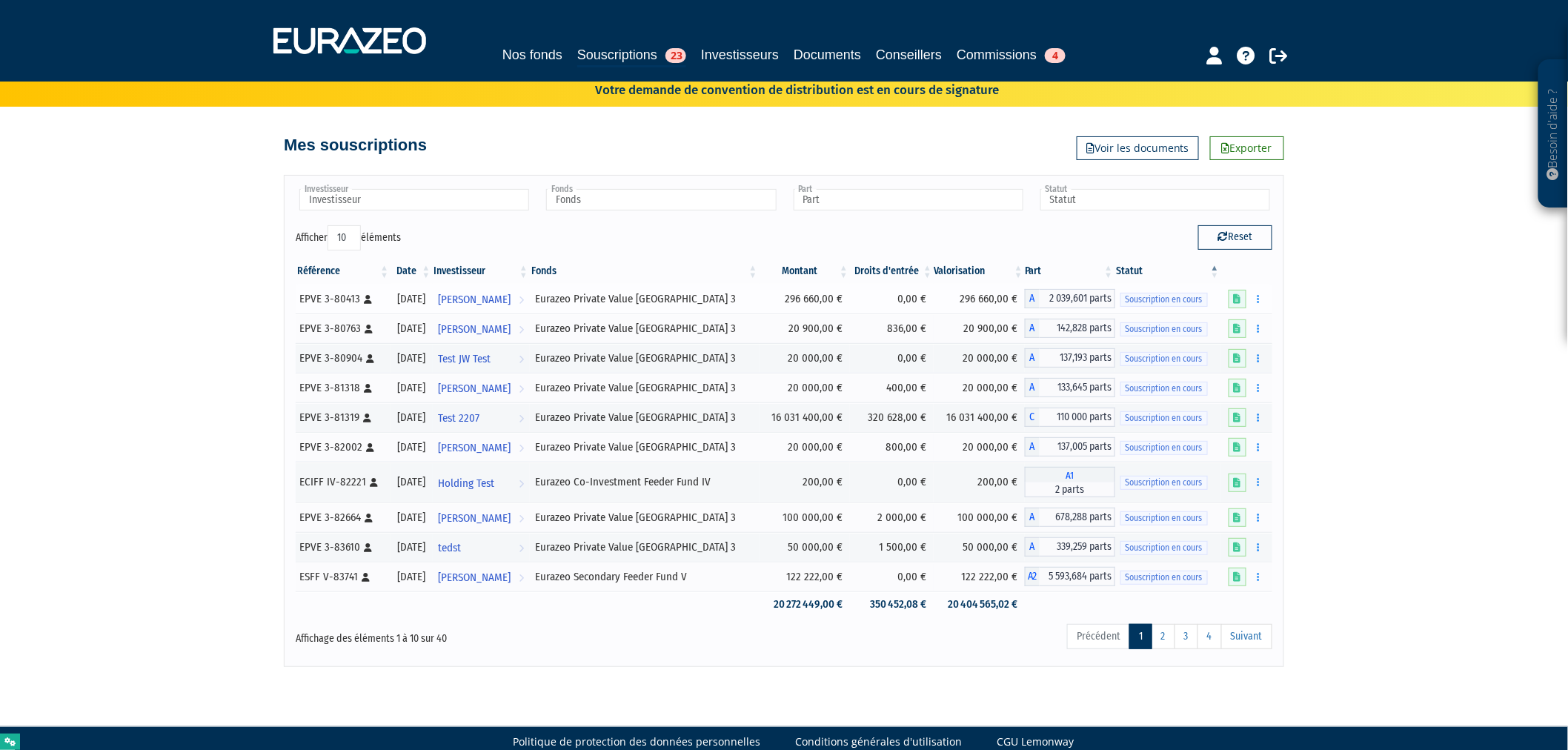
drag, startPoint x: 298, startPoint y: 299, endPoint x: 329, endPoint y: 291, distance: 32.0
click at [329, 291] on td "EPVE 3-80413 [Français] Personne physique" at bounding box center [343, 299] width 95 height 30
click at [292, 294] on div "Référence Date Investisseur Fonds Montant Droits d'entrée Valorisation Part Sta…" at bounding box center [783, 438] width 999 height 367
drag, startPoint x: 300, startPoint y: 297, endPoint x: 321, endPoint y: 298, distance: 21.0
click at [321, 298] on div "EPVE 3-80413 [Français] Personne physique" at bounding box center [342, 299] width 86 height 15
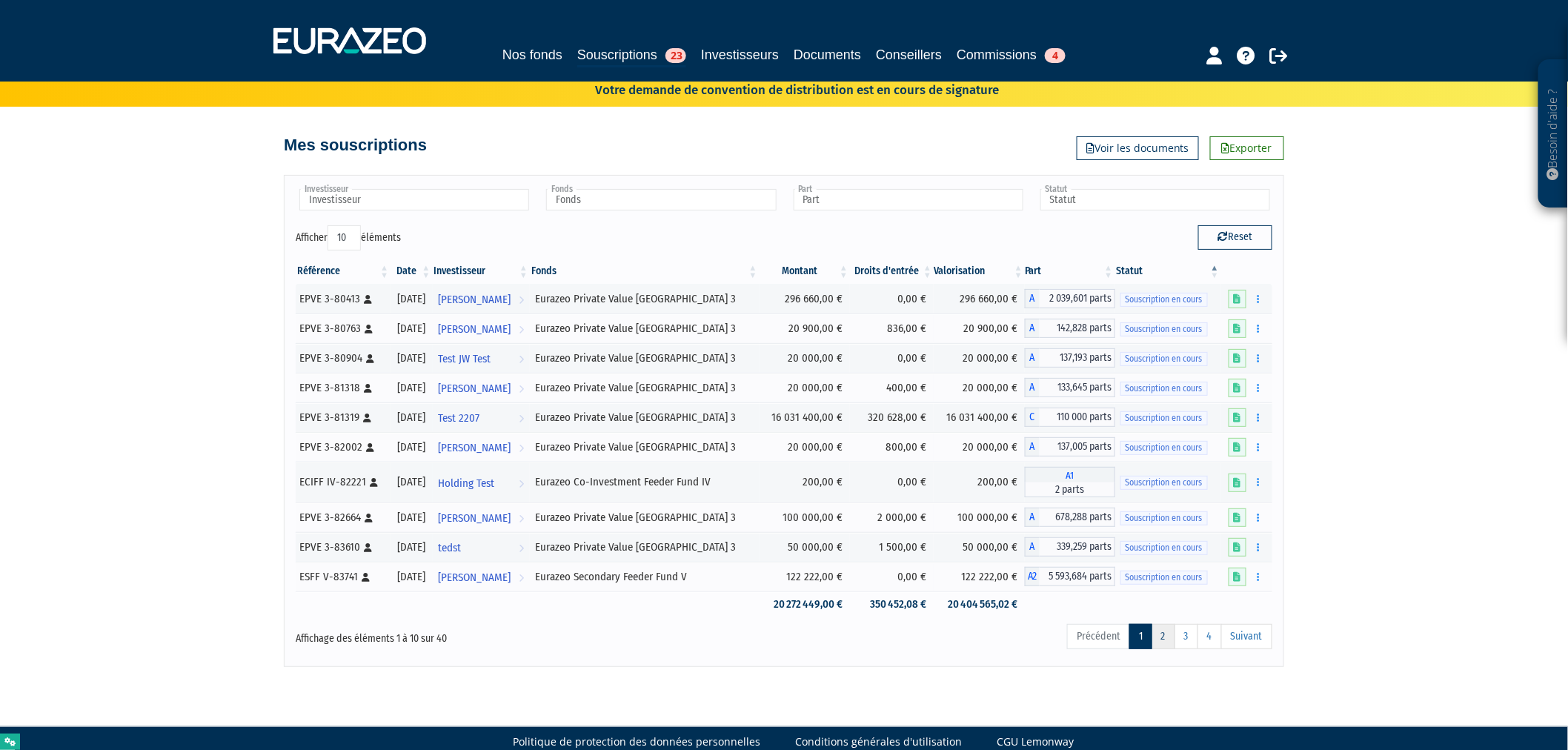
click at [1167, 639] on link "2" at bounding box center [1164, 637] width 23 height 25
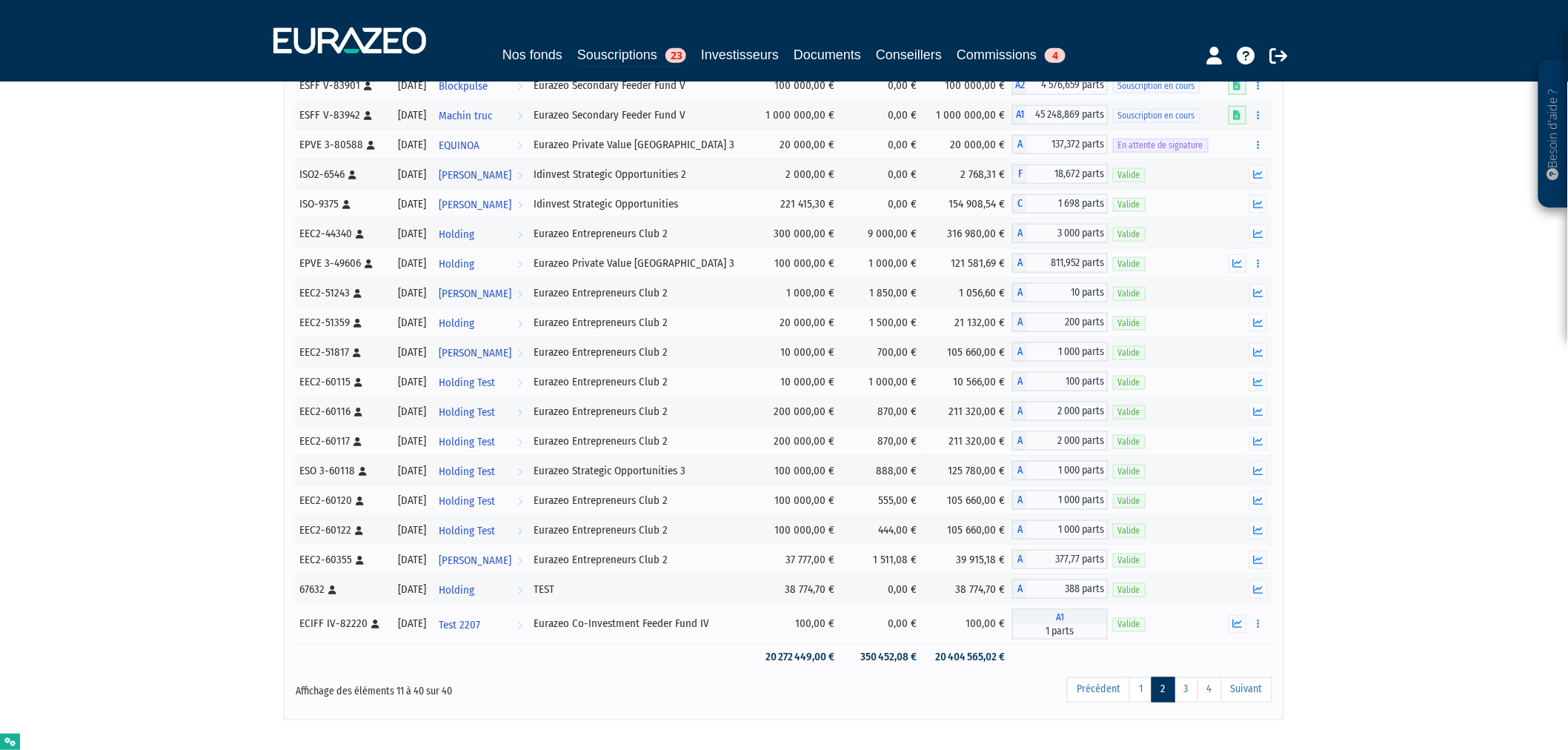
scroll to position [554, 0]
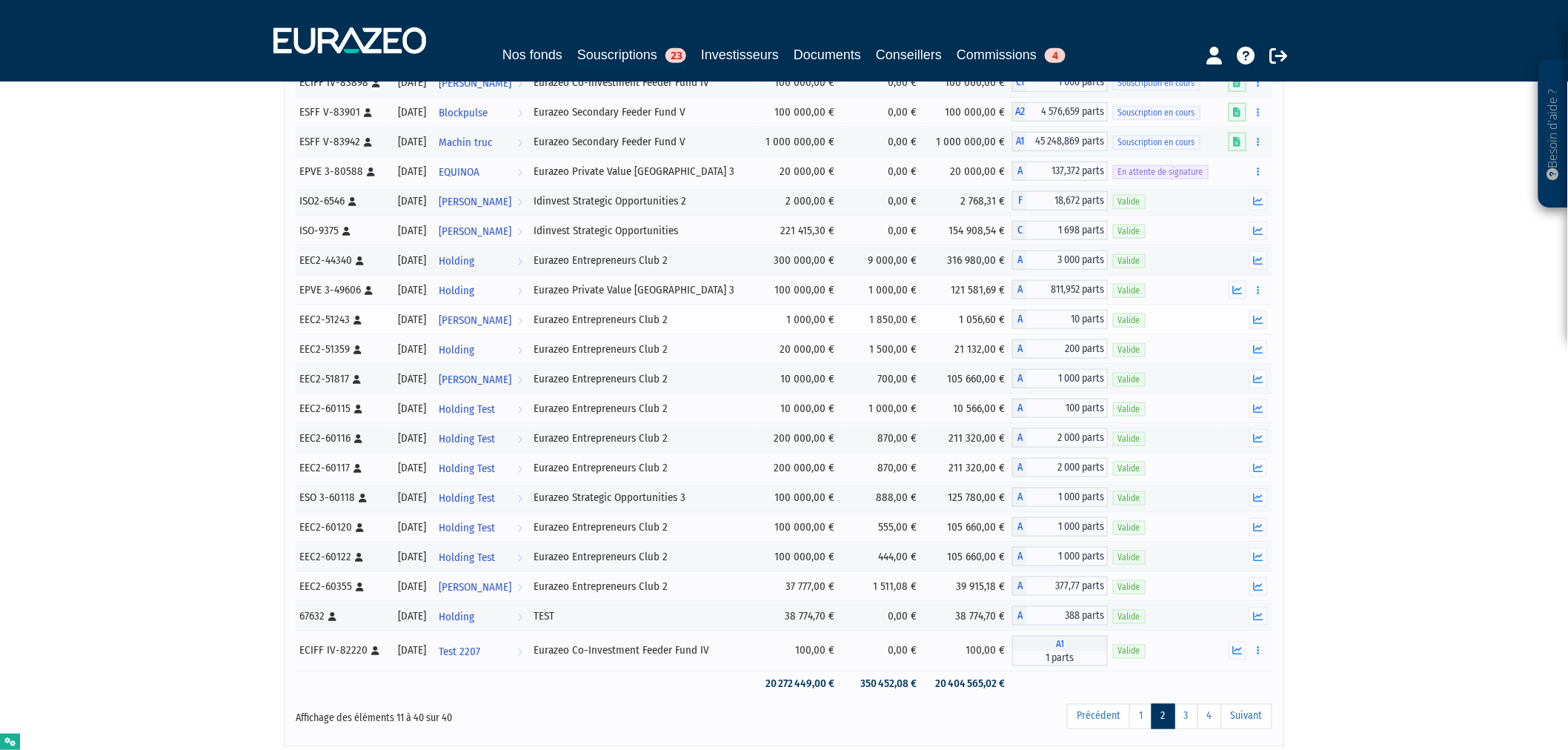
drag, startPoint x: 300, startPoint y: 321, endPoint x: 321, endPoint y: 321, distance: 21.0
click at [321, 321] on td "EEC2-51243 [Français] Personne physique" at bounding box center [344, 319] width 97 height 30
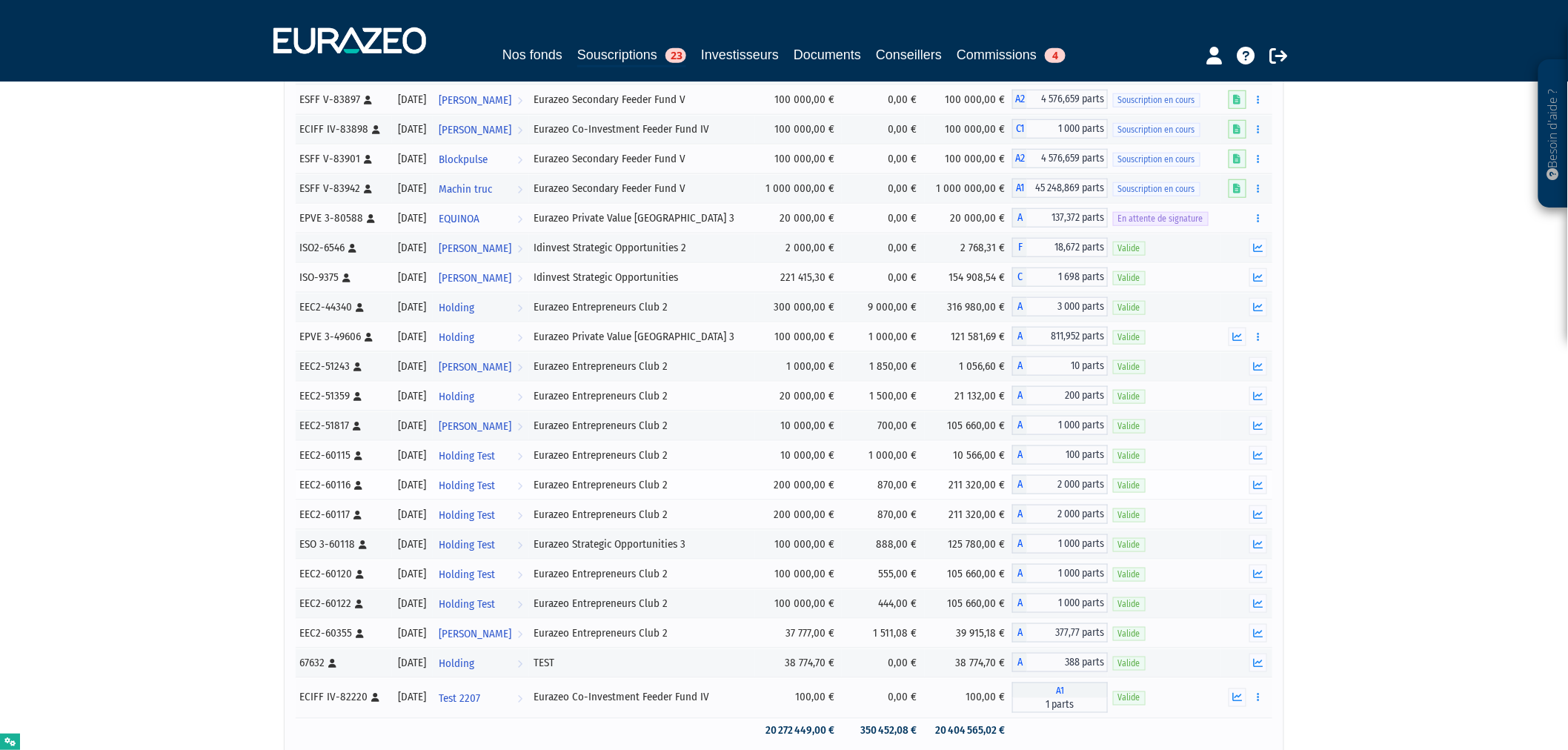
scroll to position [662, 0]
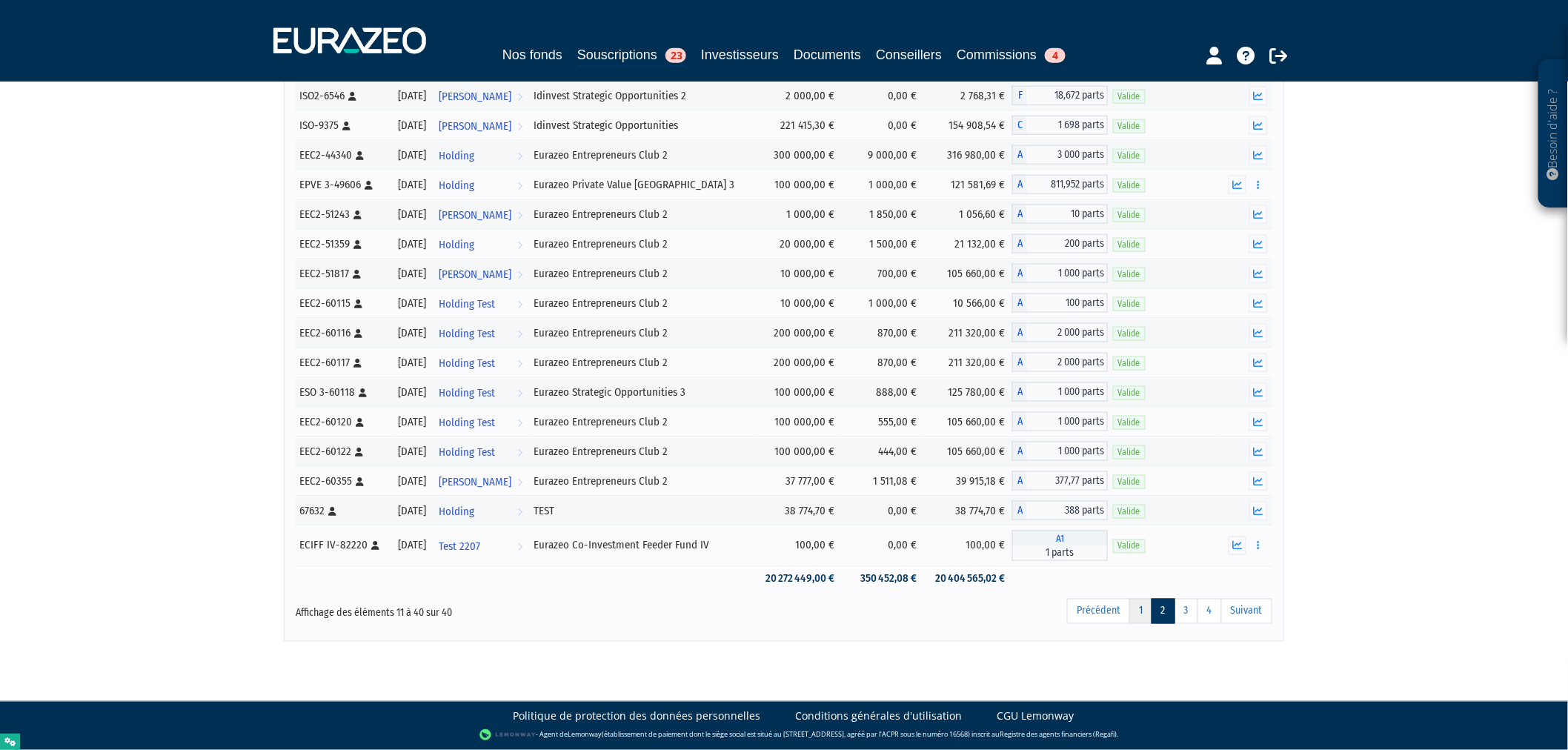
click at [1143, 611] on link "1" at bounding box center [1140, 612] width 23 height 25
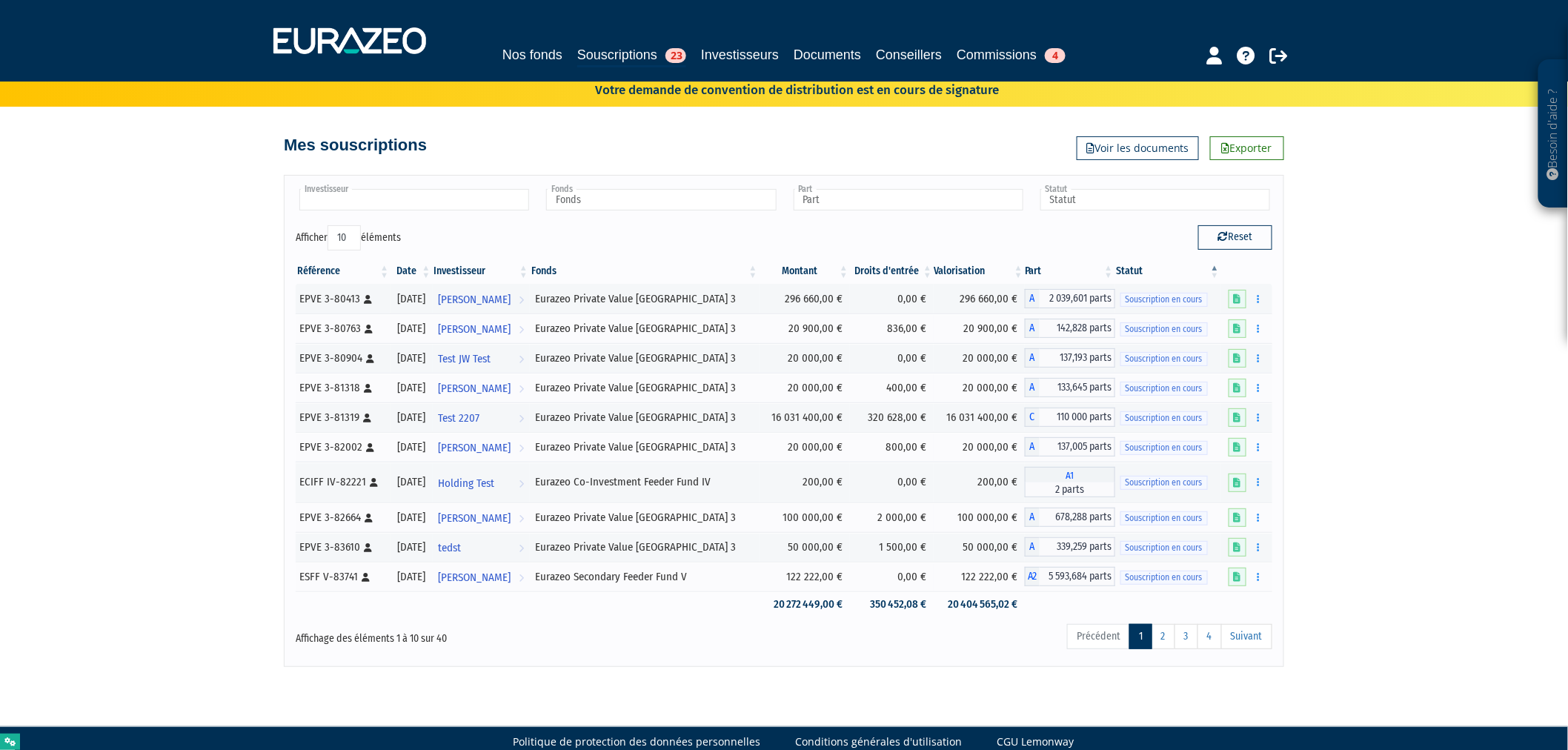
click at [429, 196] on input "text" at bounding box center [414, 199] width 230 height 22
type input "mach"
click at [438, 223] on li "Mach in truc" at bounding box center [414, 223] width 235 height 19
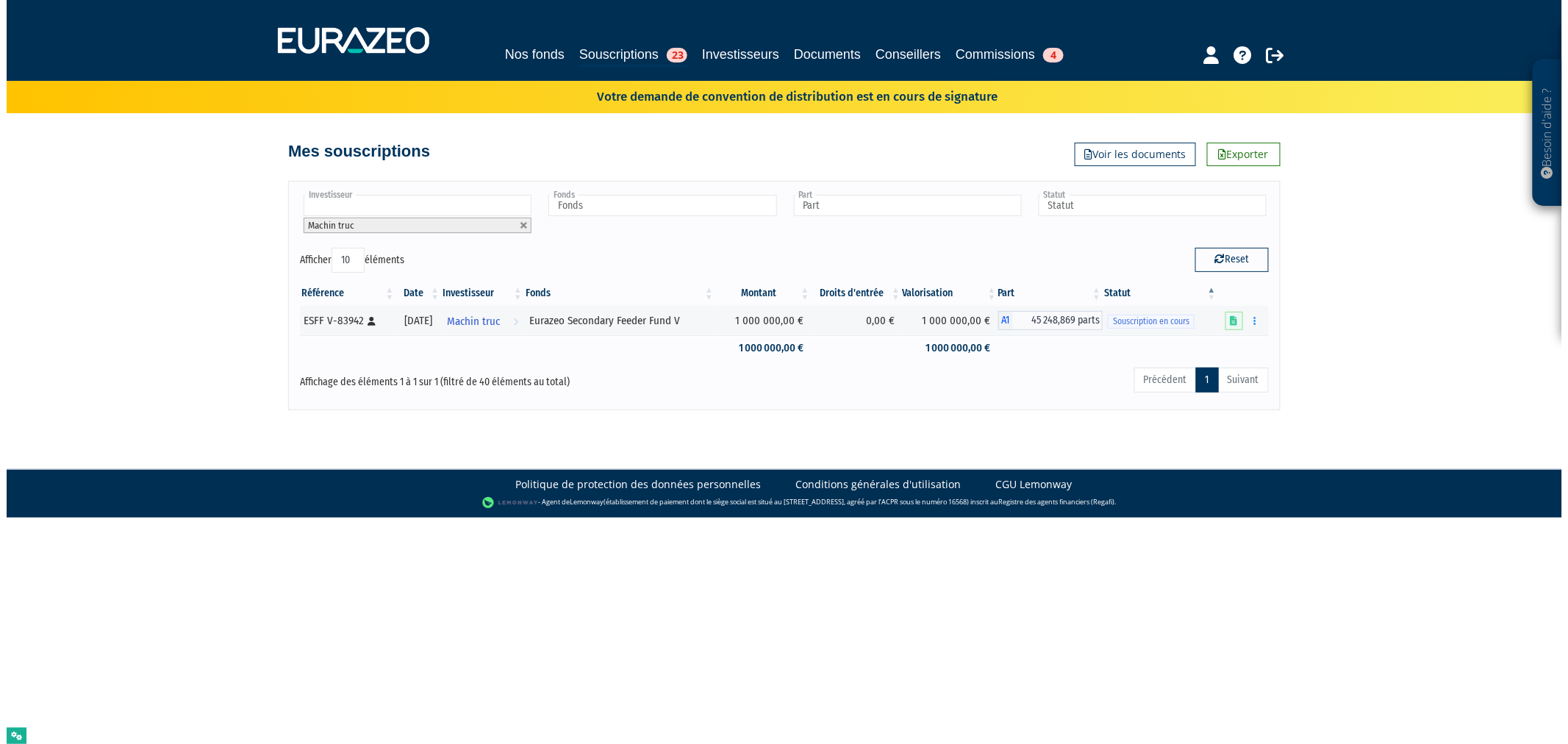
scroll to position [0, 0]
drag, startPoint x: 294, startPoint y: 156, endPoint x: 379, endPoint y: 167, distance: 85.7
click at [379, 167] on div "Besoin d'aide ? × J'ai besoin d'aide Si vous avez une question à propos du fonc…" at bounding box center [784, 205] width 1568 height 410
click at [340, 142] on h4 "Mes souscriptions" at bounding box center [359, 151] width 142 height 18
